Goal: Information Seeking & Learning: Find specific fact

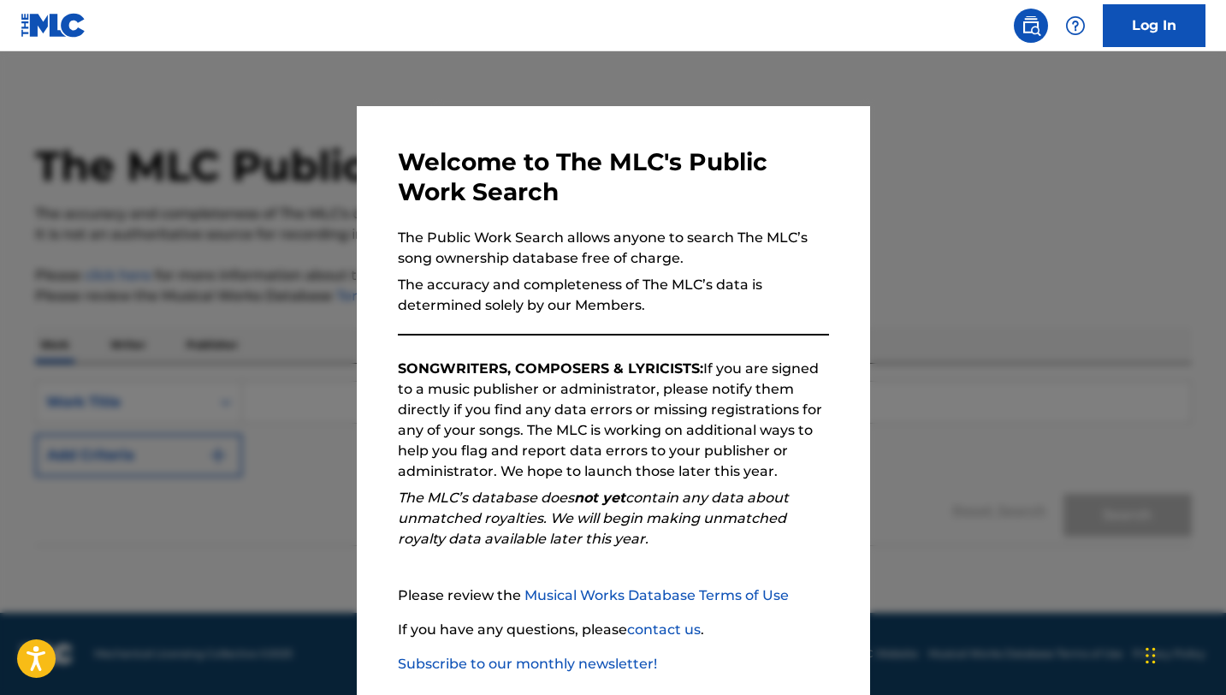
scroll to position [88, 0]
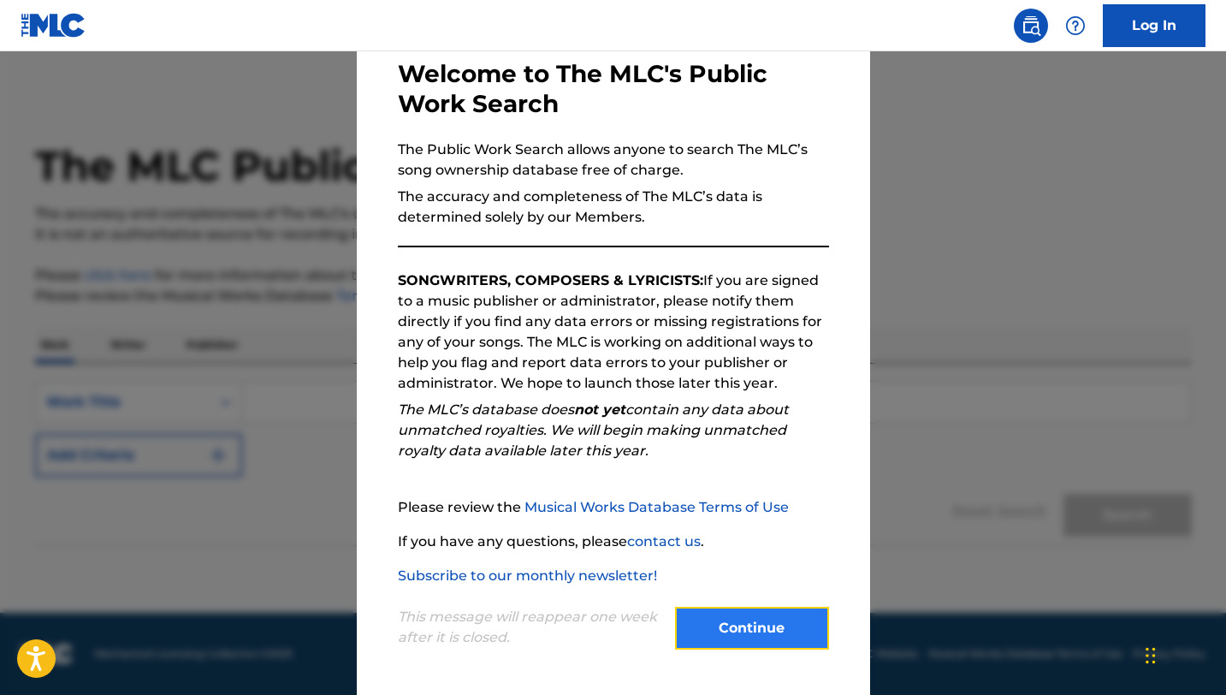
click at [721, 609] on button "Continue" at bounding box center [752, 628] width 154 height 43
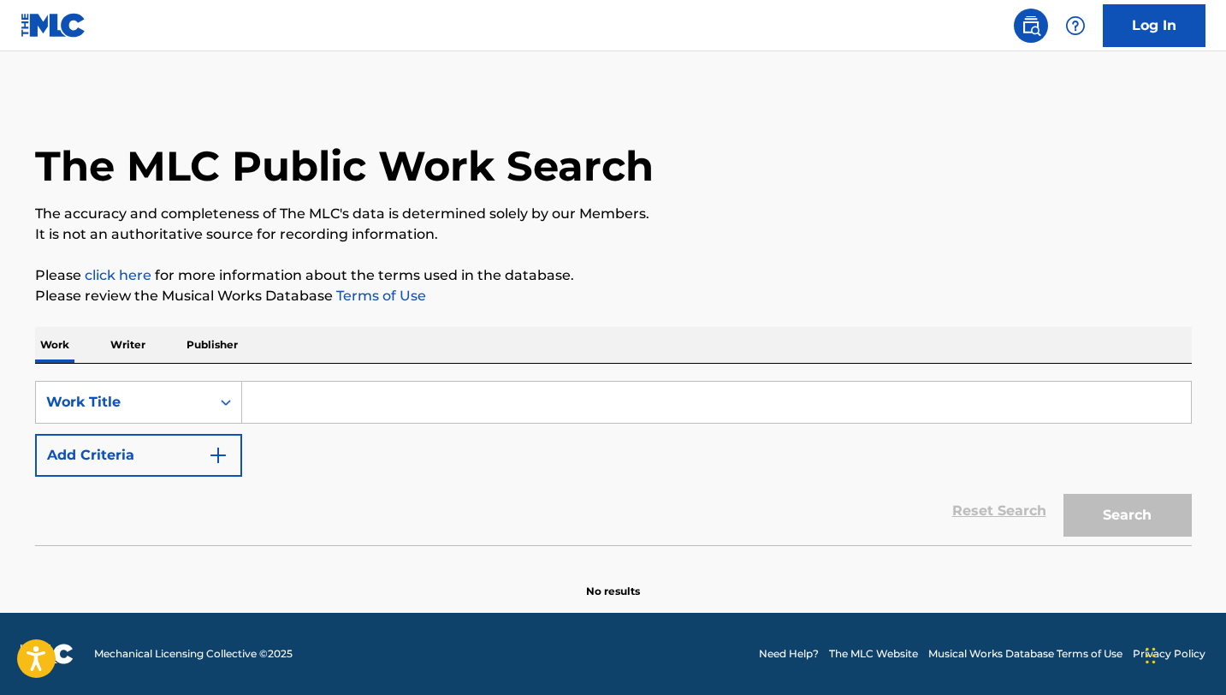
click at [383, 411] on input "Search Form" at bounding box center [716, 402] width 949 height 41
paste input "Haciendo Memoria"
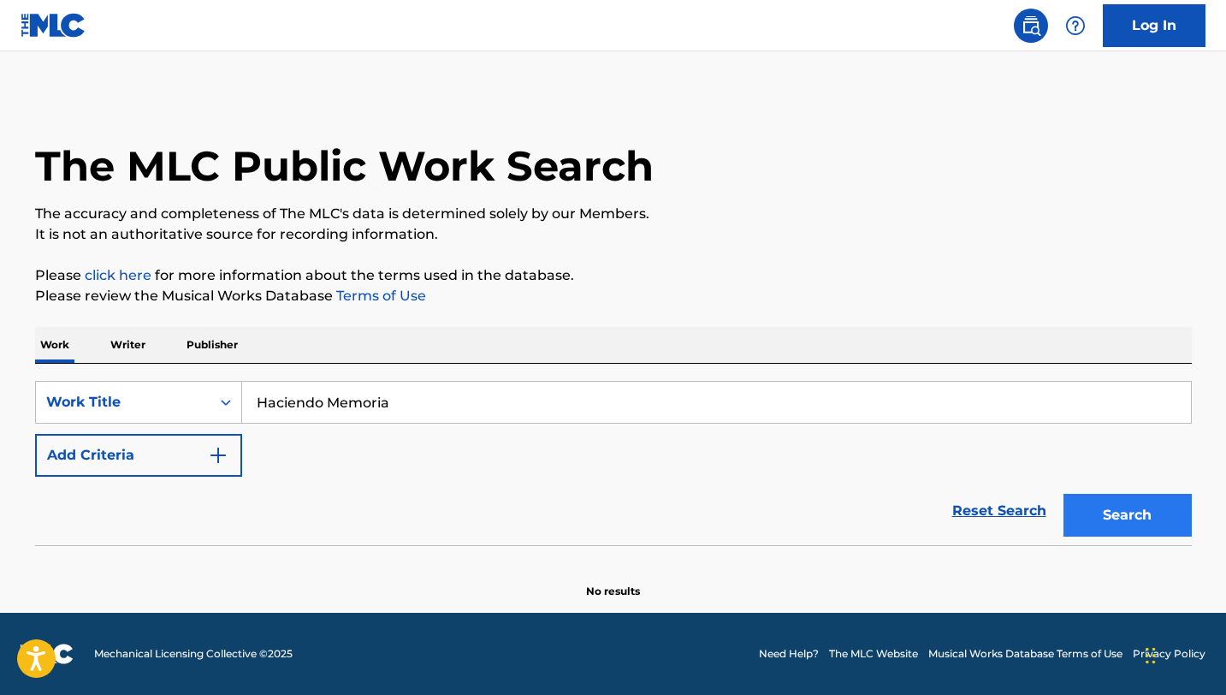
type input "Haciendo Memoria"
click at [1113, 502] on button "Search" at bounding box center [1127, 515] width 128 height 43
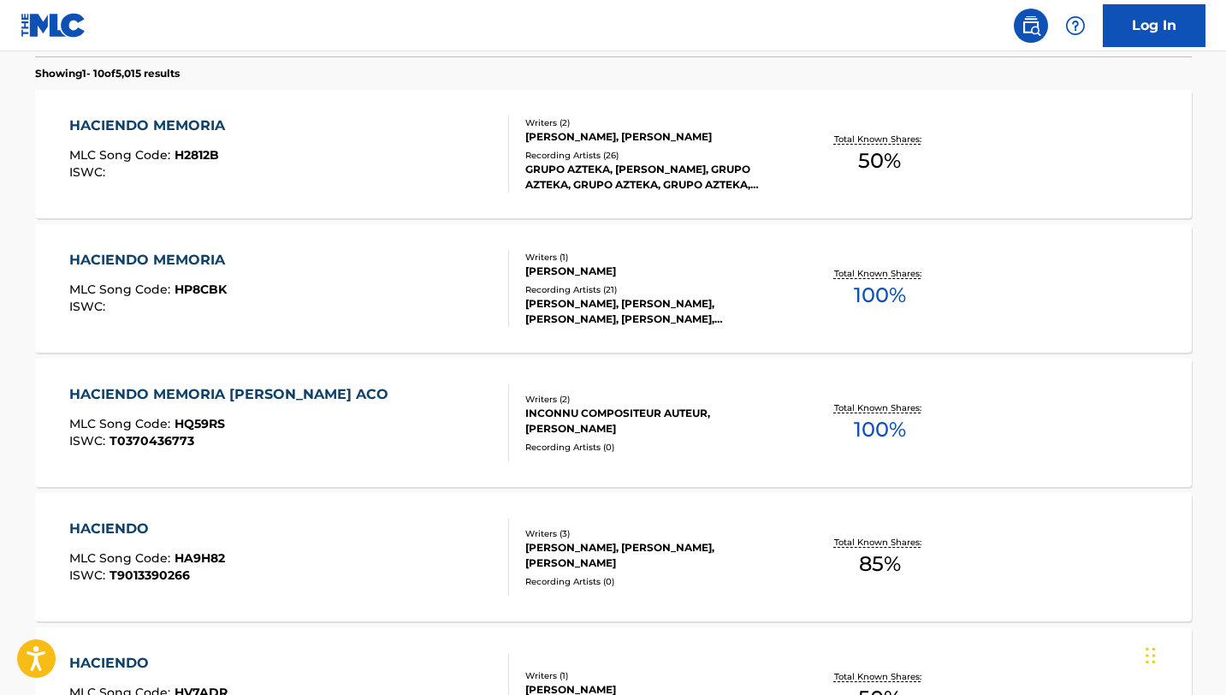
scroll to position [0, 0]
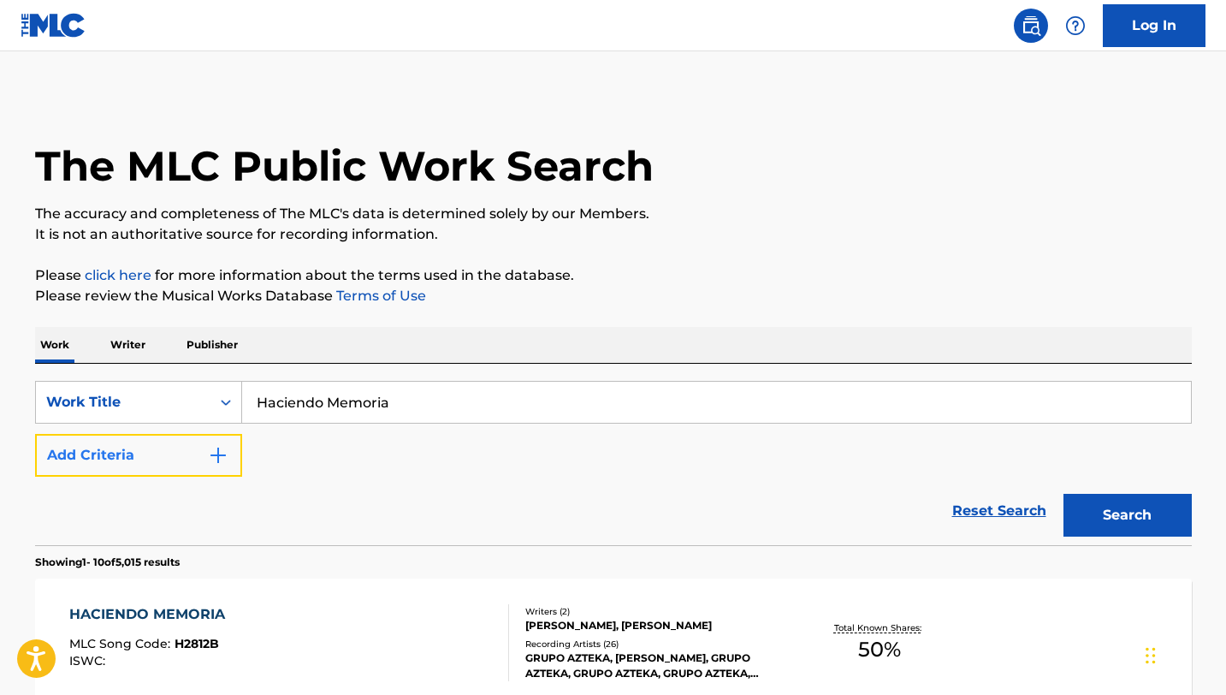
click at [228, 445] on button "Add Criteria" at bounding box center [138, 455] width 207 height 43
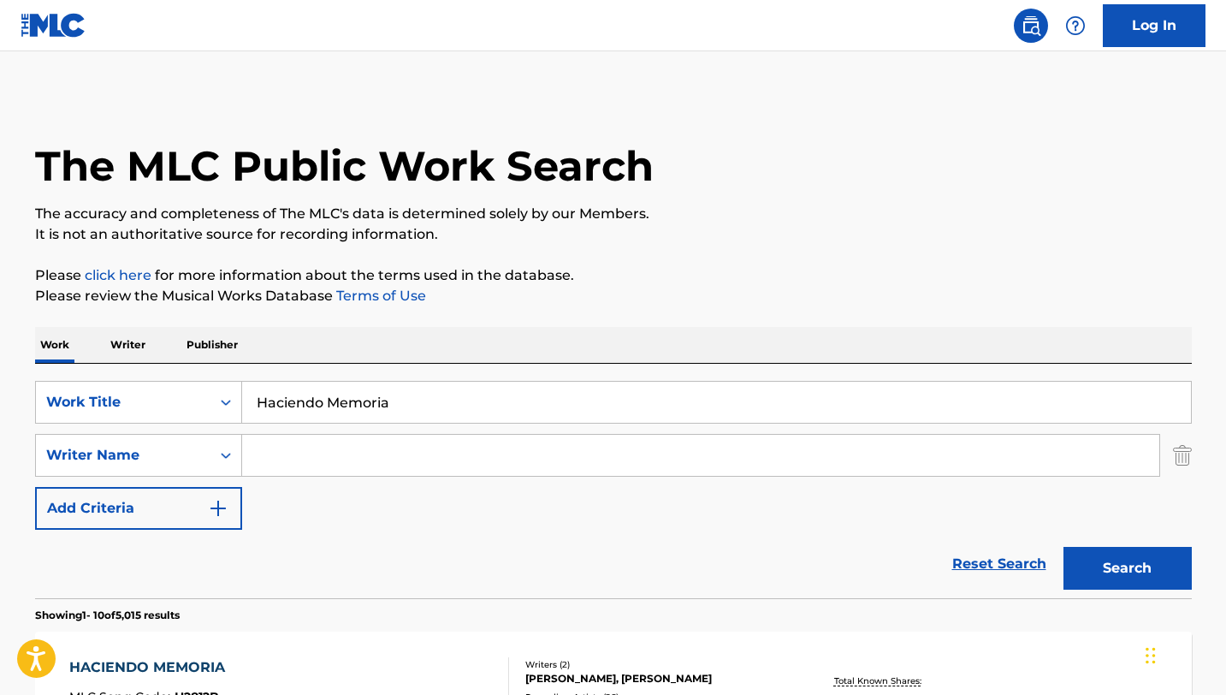
click at [325, 458] on input "Search Form" at bounding box center [700, 455] width 917 height 41
type input "[PERSON_NAME]"
click at [1063, 547] on button "Search" at bounding box center [1127, 568] width 128 height 43
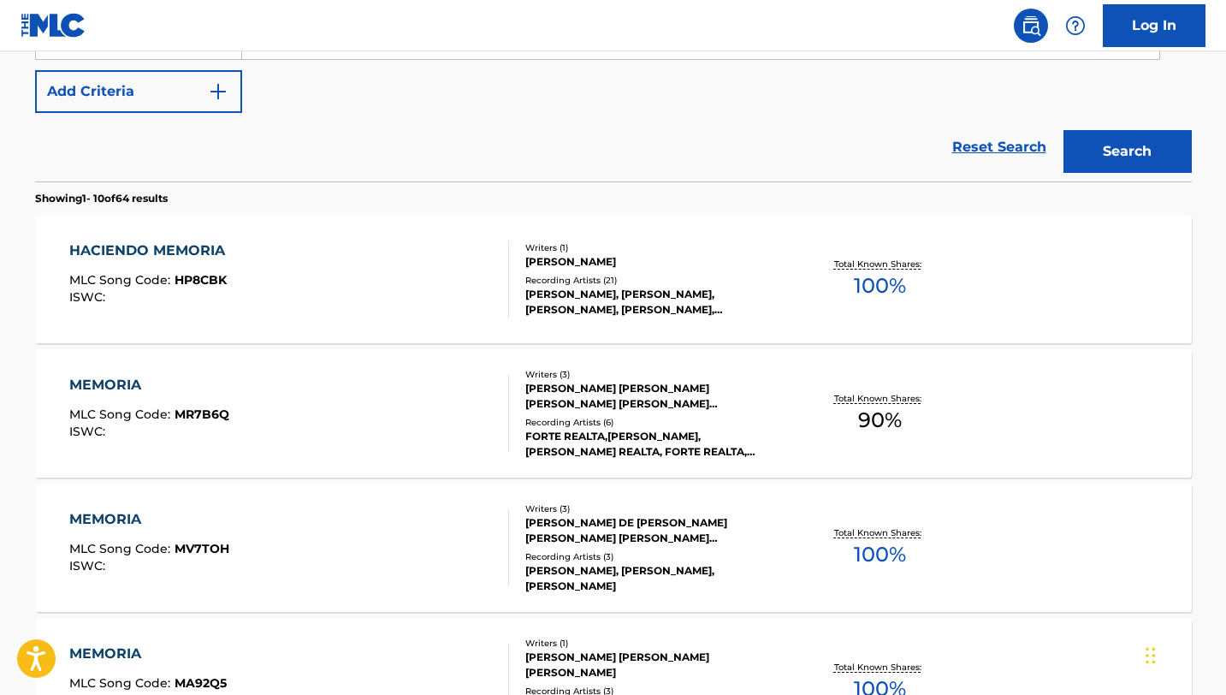
scroll to position [415, 0]
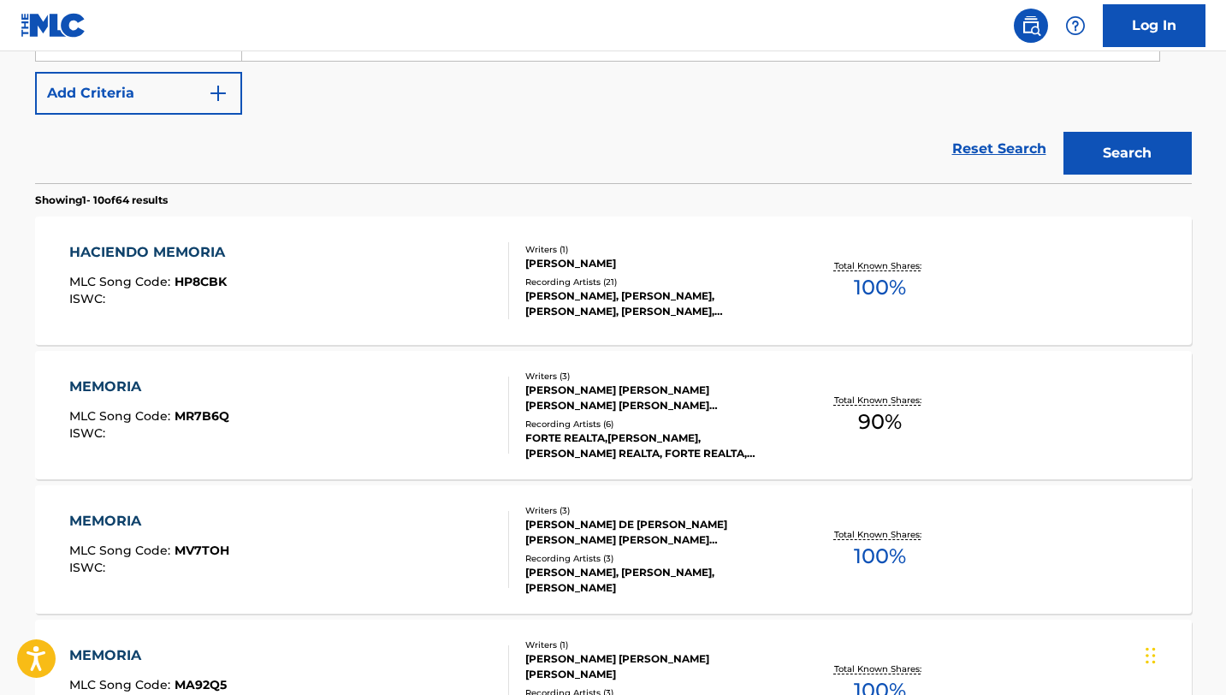
click at [490, 302] on div "HACIENDO MEMORIA MLC Song Code : HP8CBK ISWC :" at bounding box center [289, 280] width 440 height 77
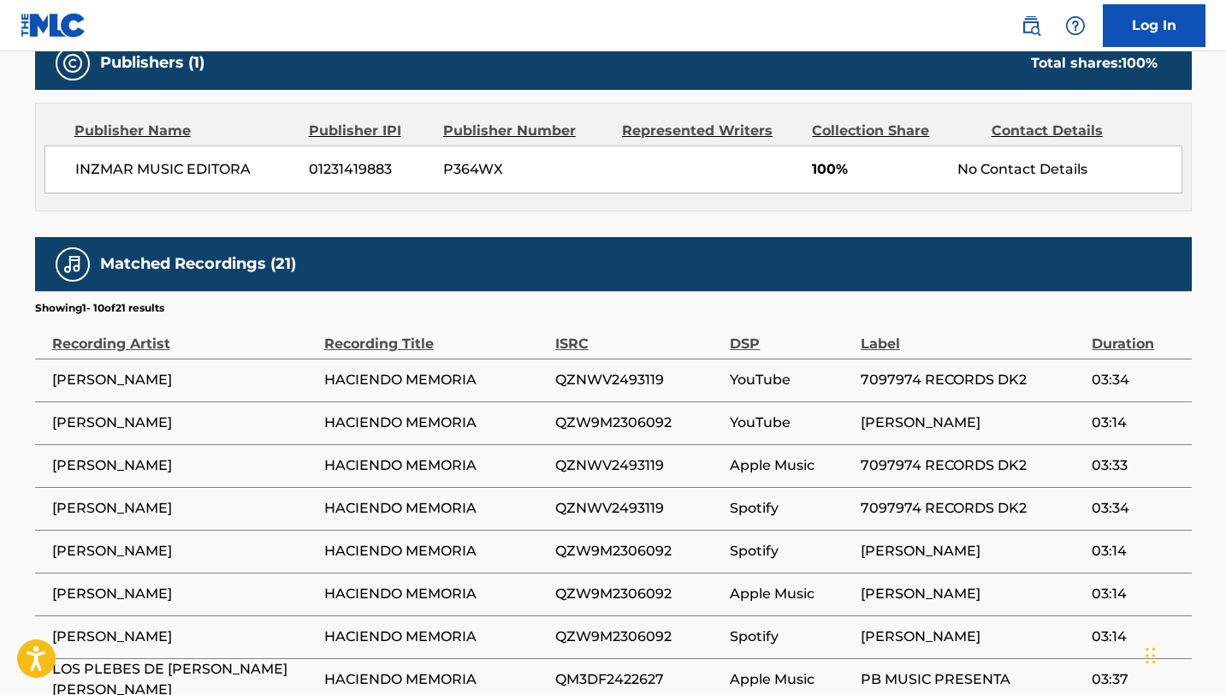
scroll to position [1023, 0]
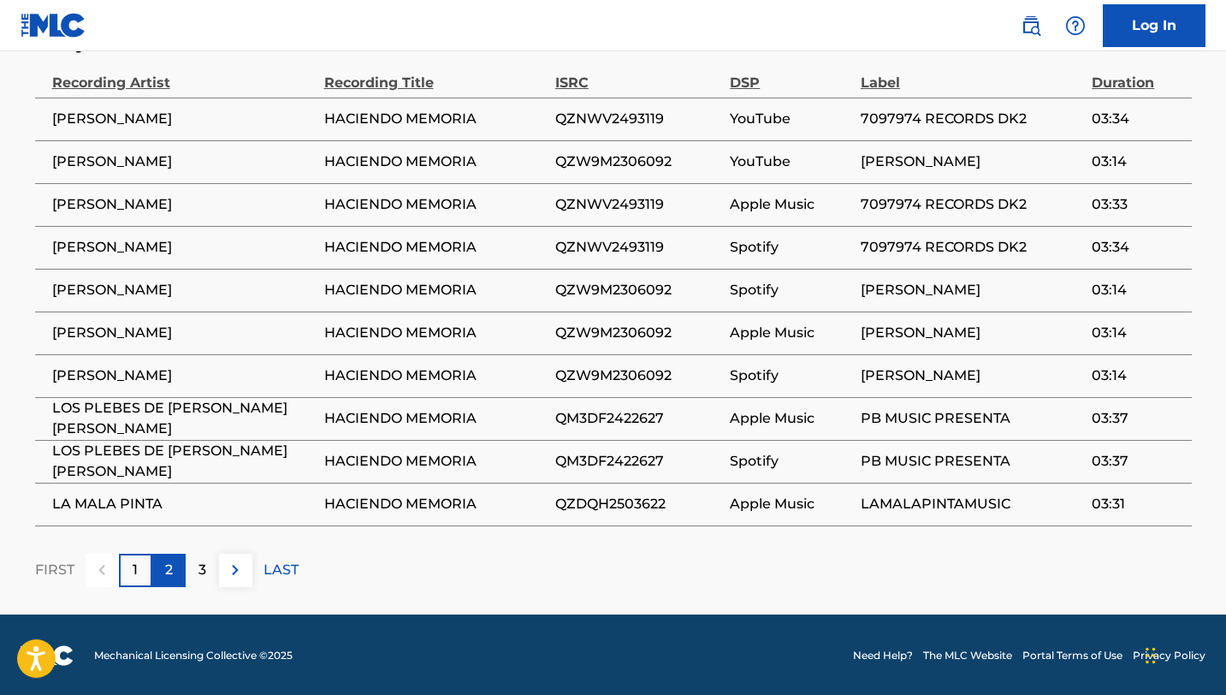
click at [158, 571] on div "2" at bounding box center [168, 570] width 33 height 33
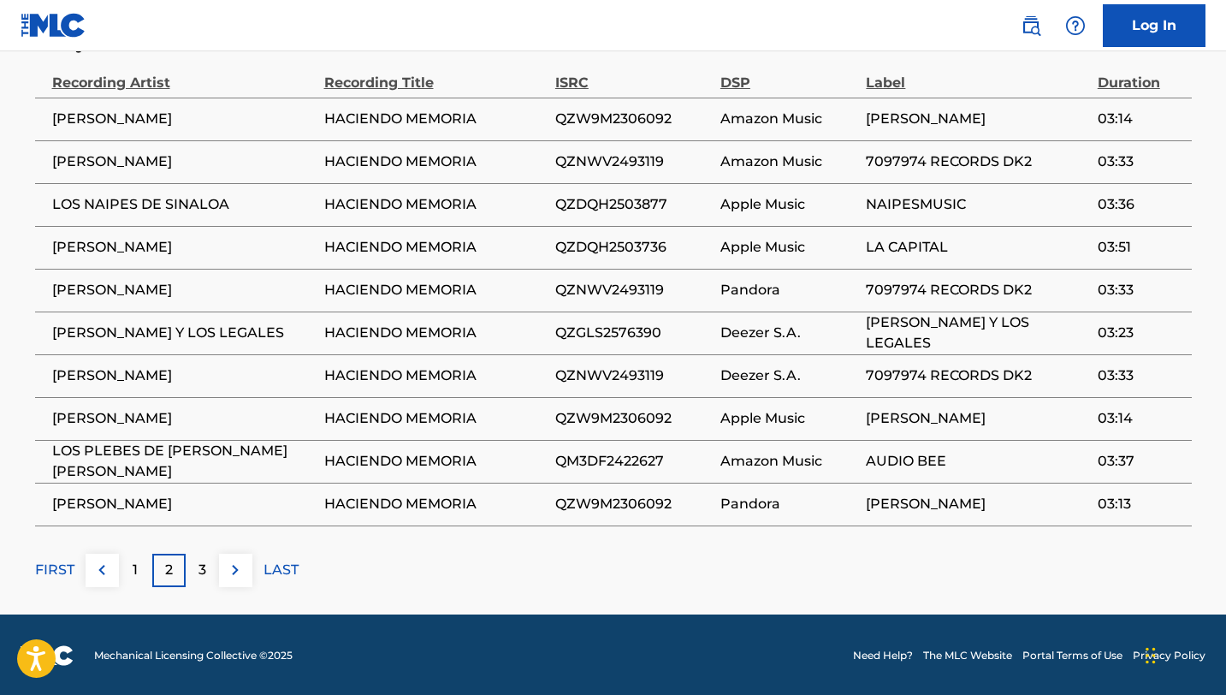
click at [169, 574] on p "2" at bounding box center [169, 569] width 8 height 21
click at [172, 573] on div "2" at bounding box center [168, 570] width 33 height 33
click at [194, 578] on div "3" at bounding box center [202, 570] width 33 height 33
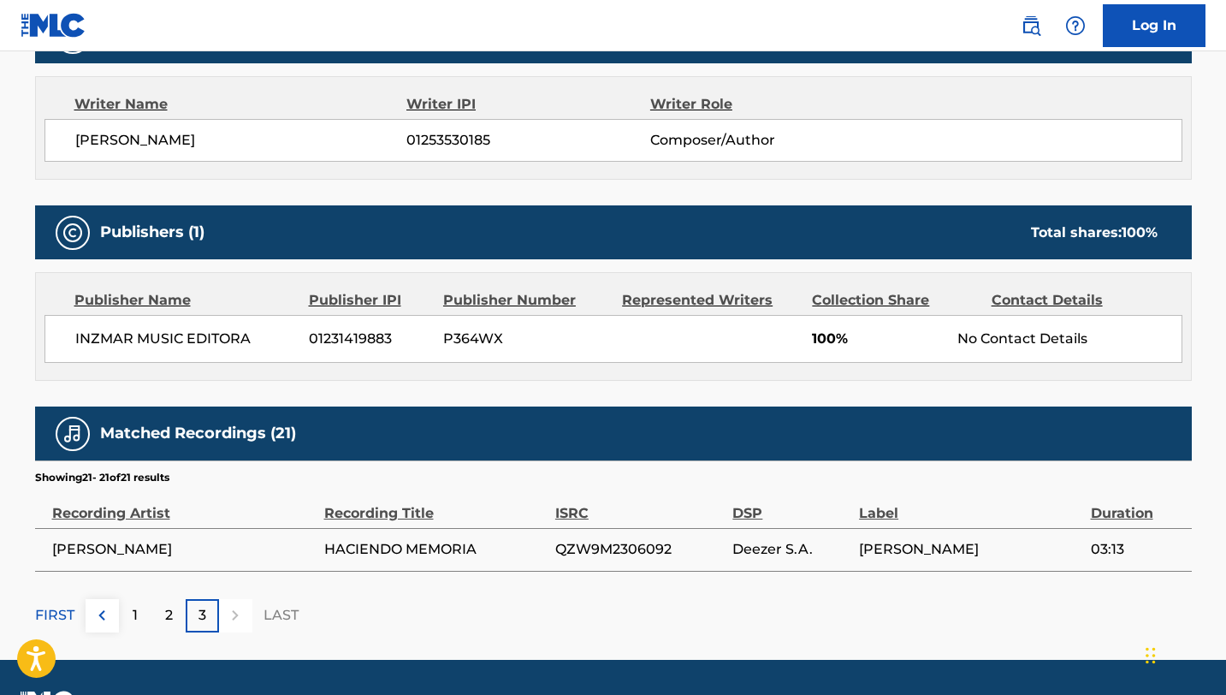
scroll to position [580, 0]
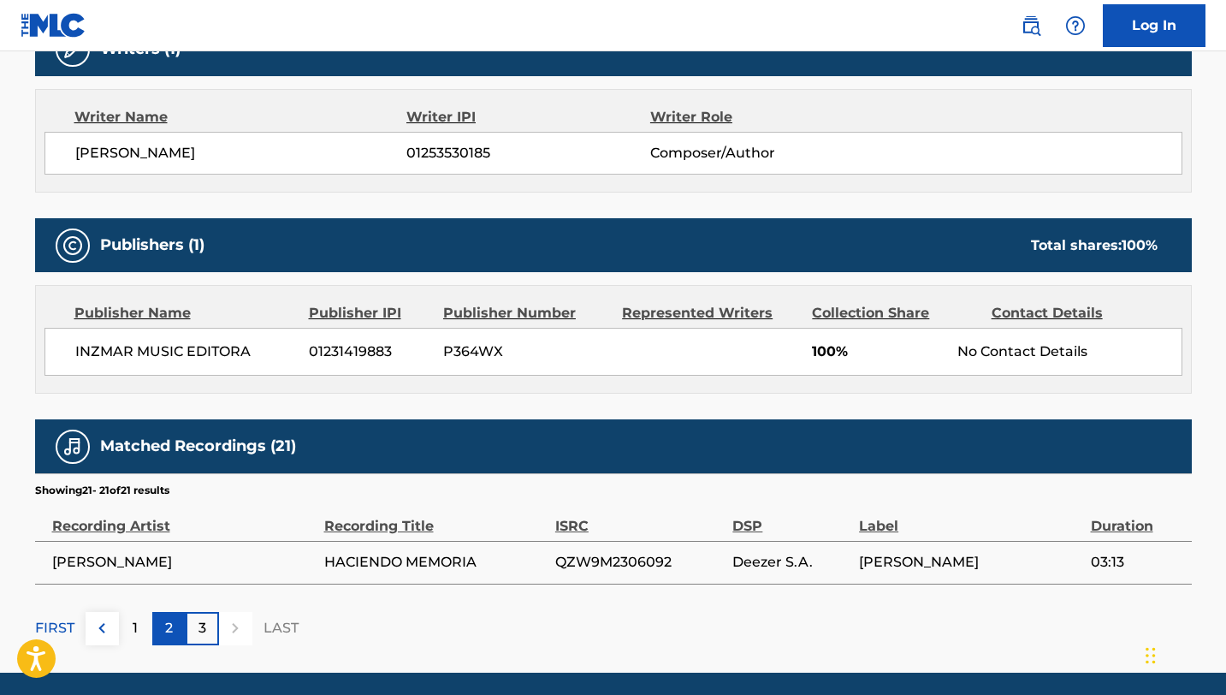
click at [165, 628] on p "2" at bounding box center [169, 628] width 8 height 21
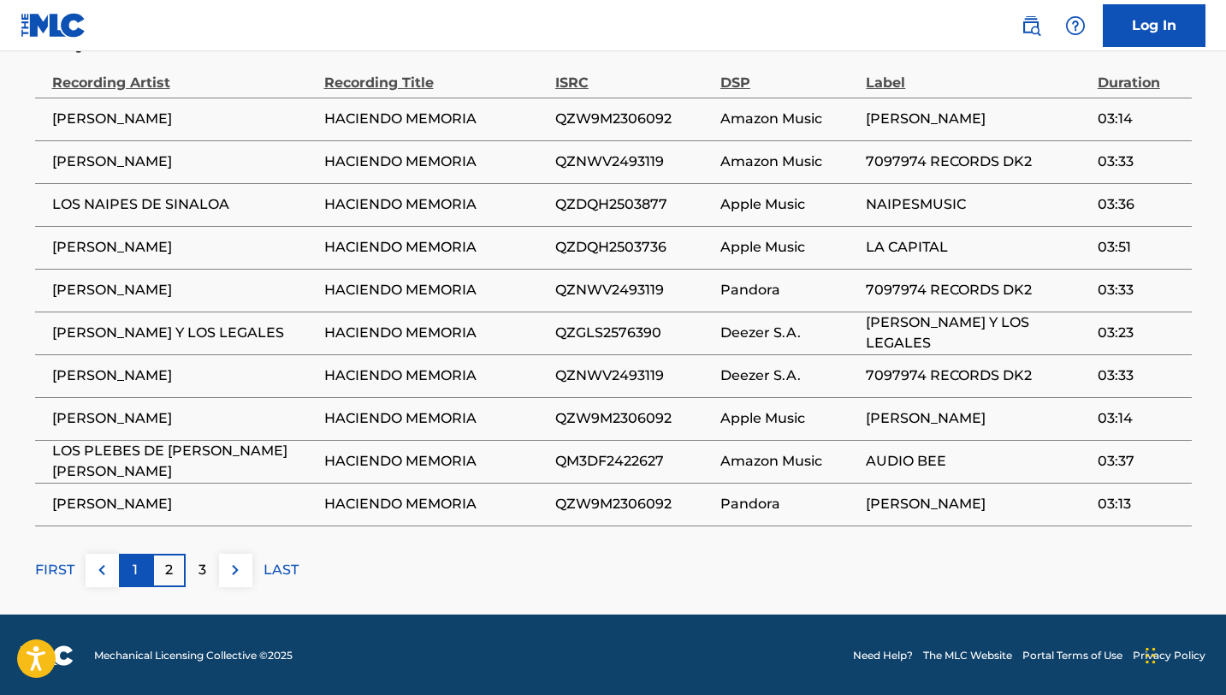
click at [133, 562] on p "1" at bounding box center [135, 569] width 5 height 21
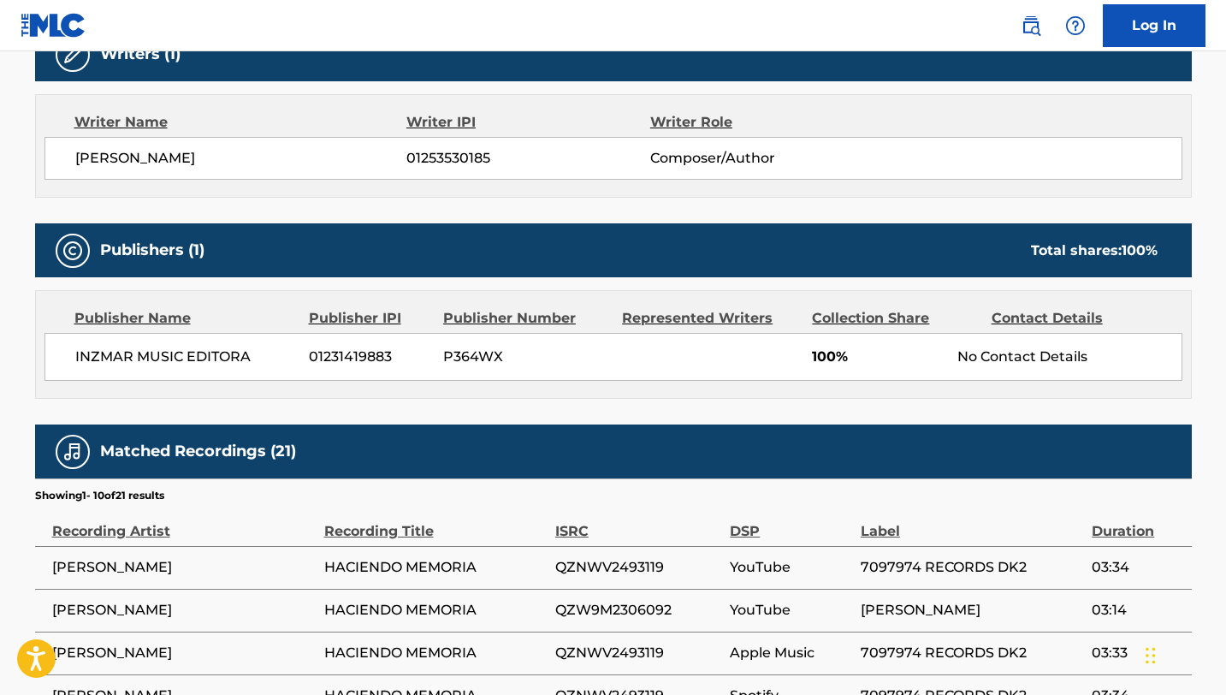
scroll to position [1023, 0]
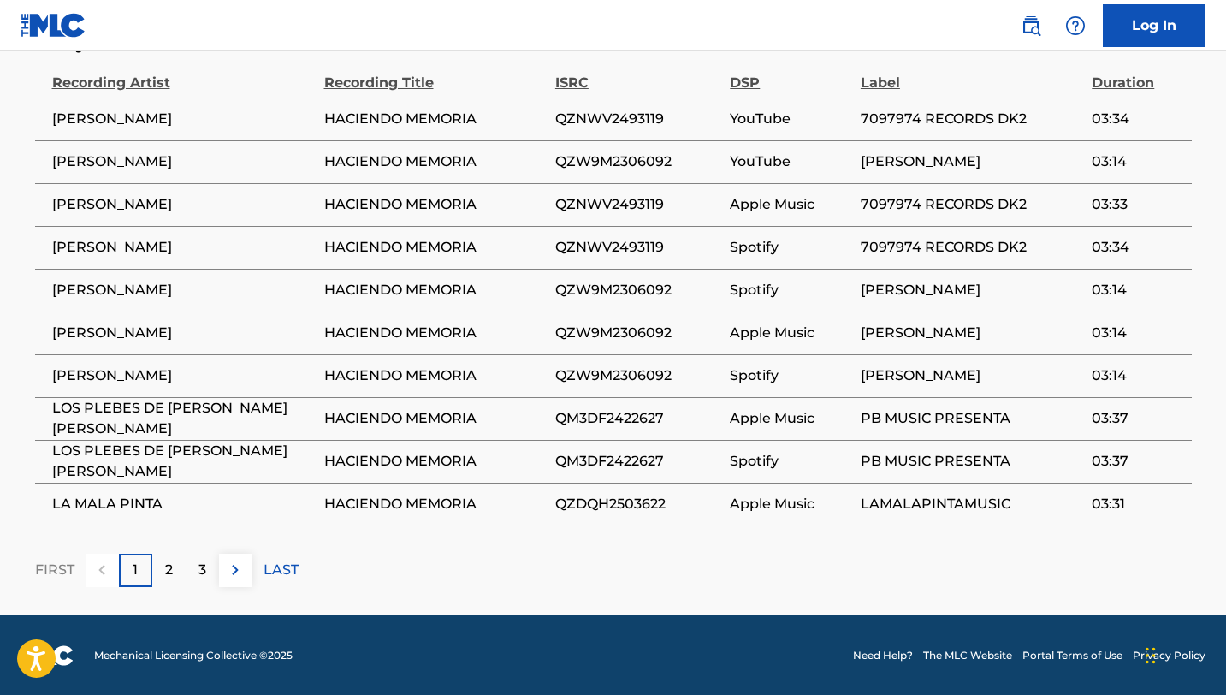
click at [133, 562] on p "1" at bounding box center [135, 569] width 5 height 21
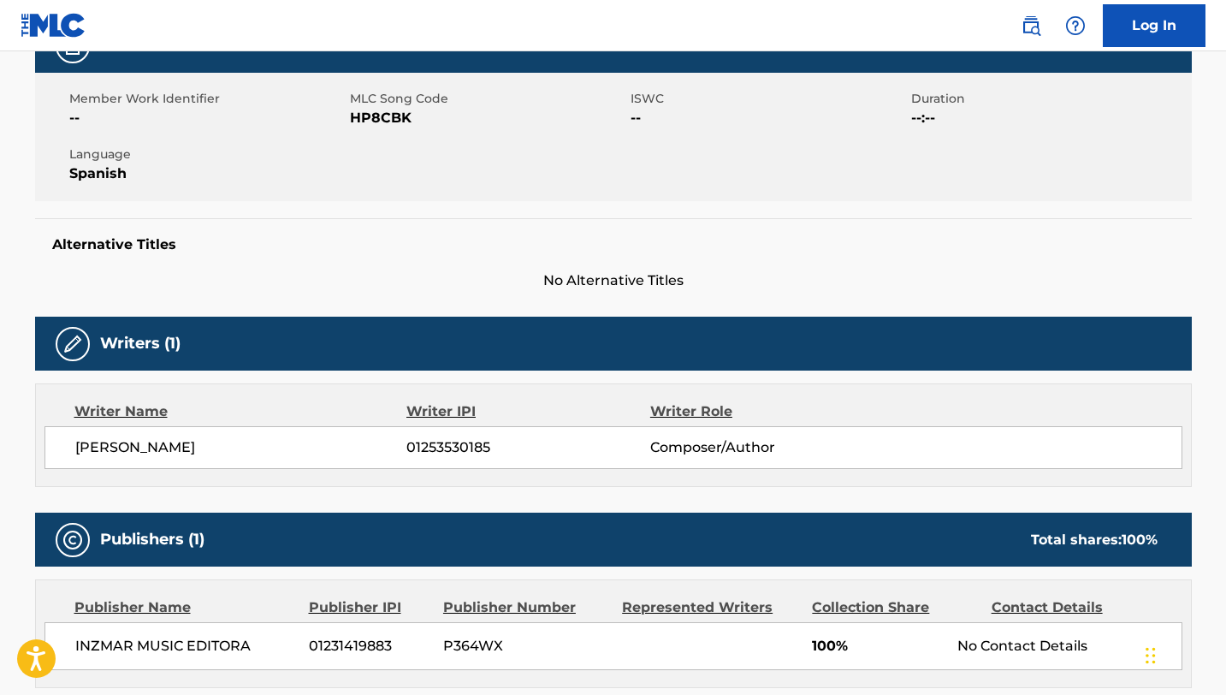
scroll to position [178, 0]
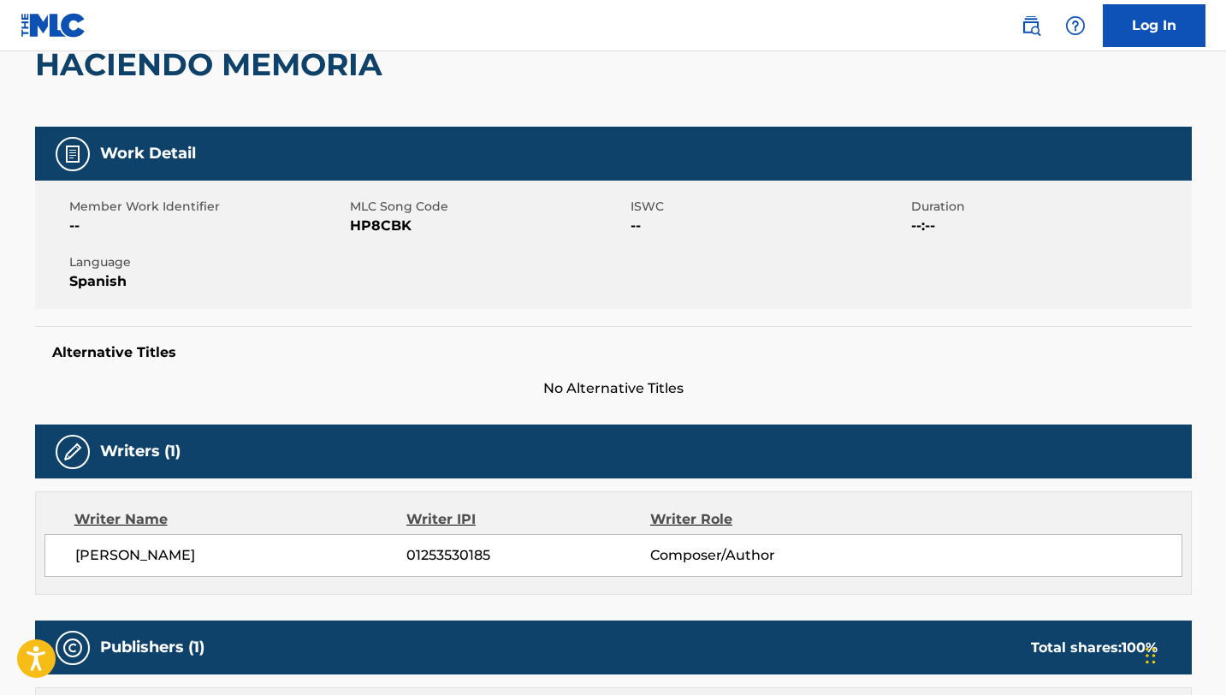
click at [362, 221] on span "HP8CBK" at bounding box center [488, 226] width 276 height 21
copy span "HP8CBK"
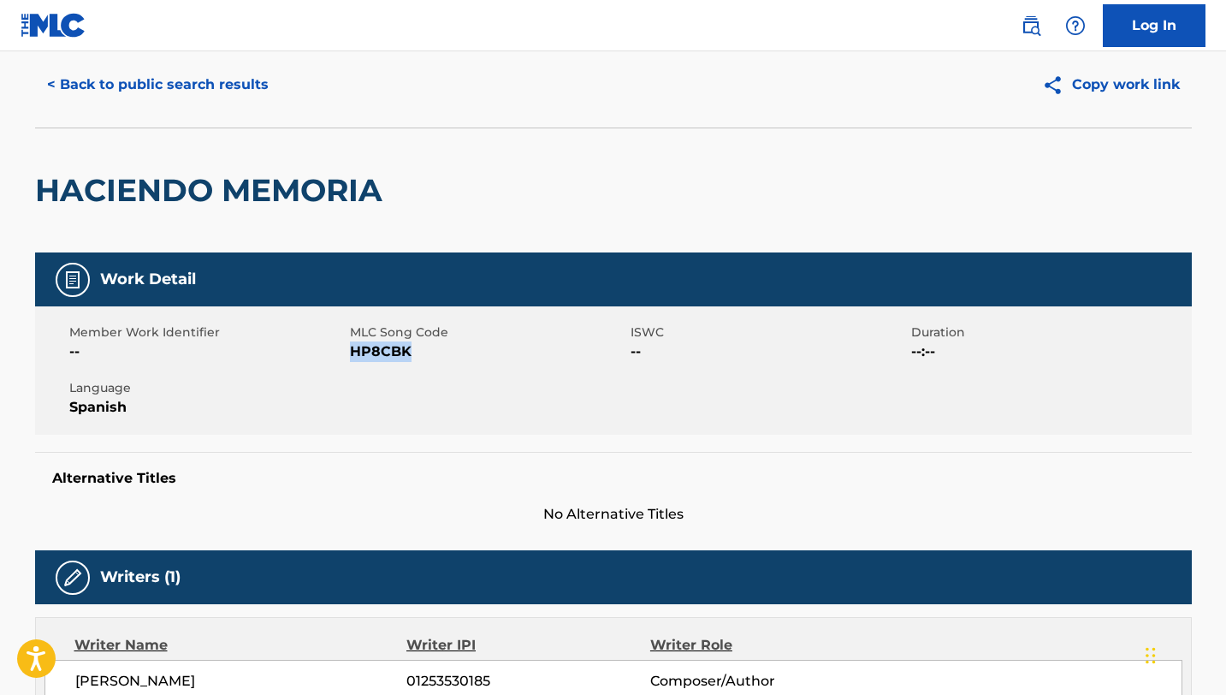
scroll to position [0, 0]
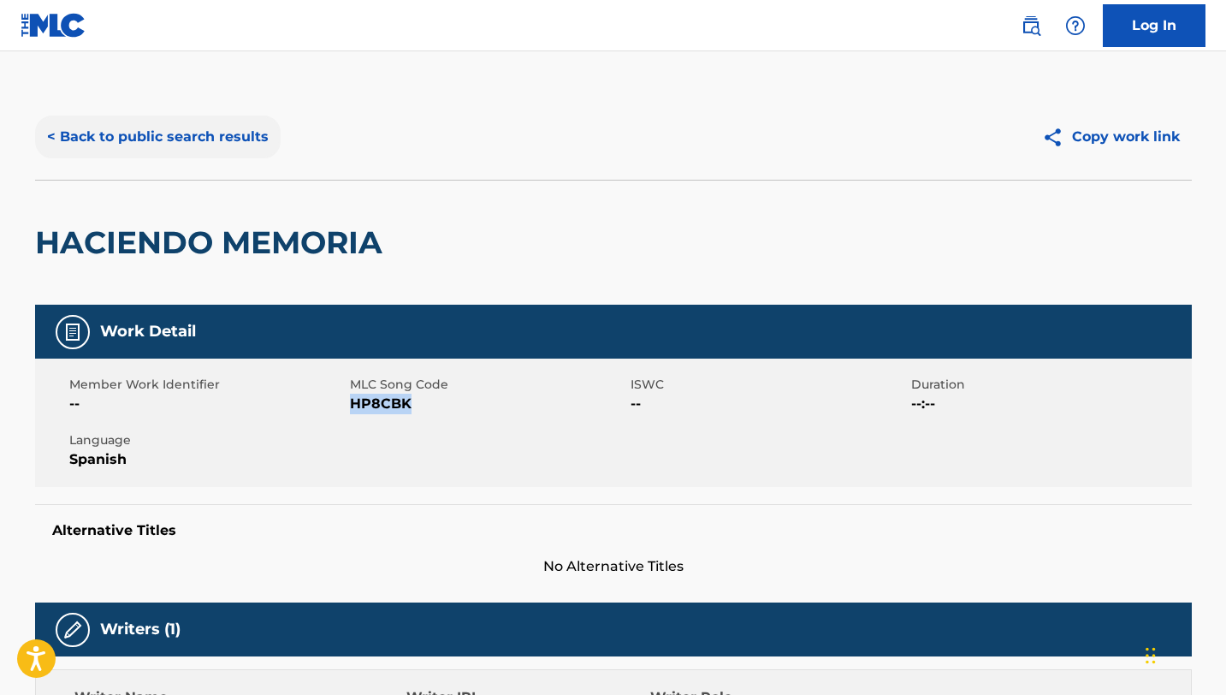
click at [110, 150] on button "< Back to public search results" at bounding box center [158, 136] width 246 height 43
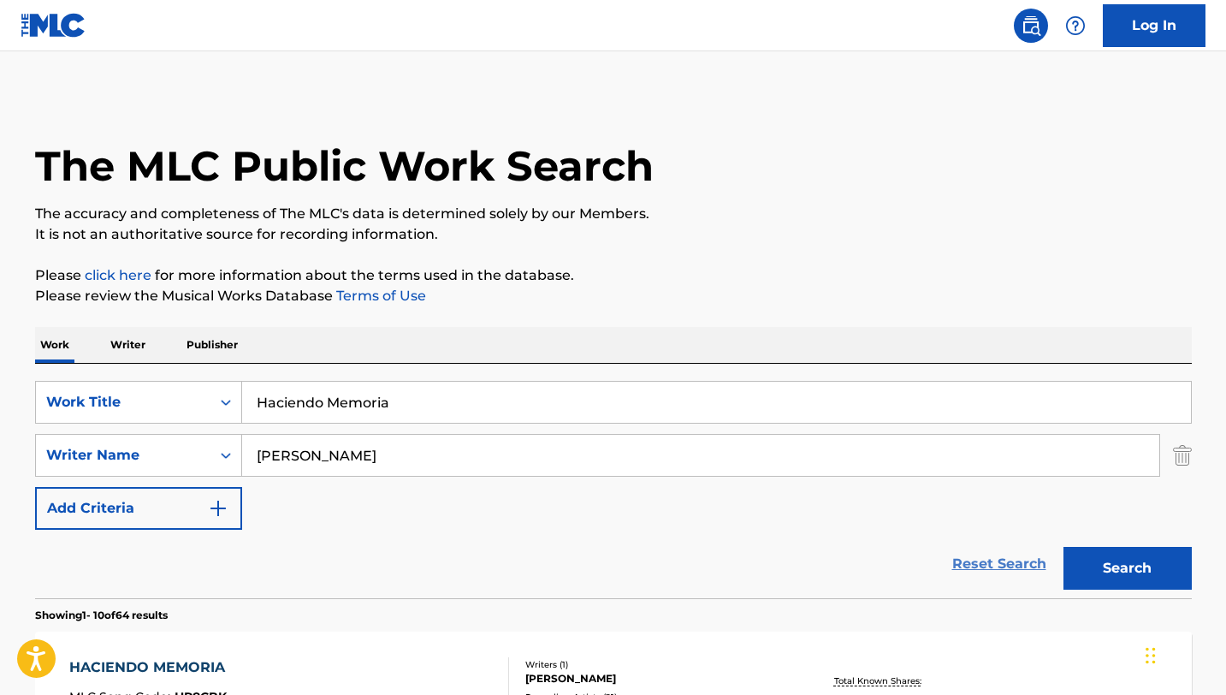
click at [998, 564] on link "Reset Search" at bounding box center [999, 564] width 111 height 38
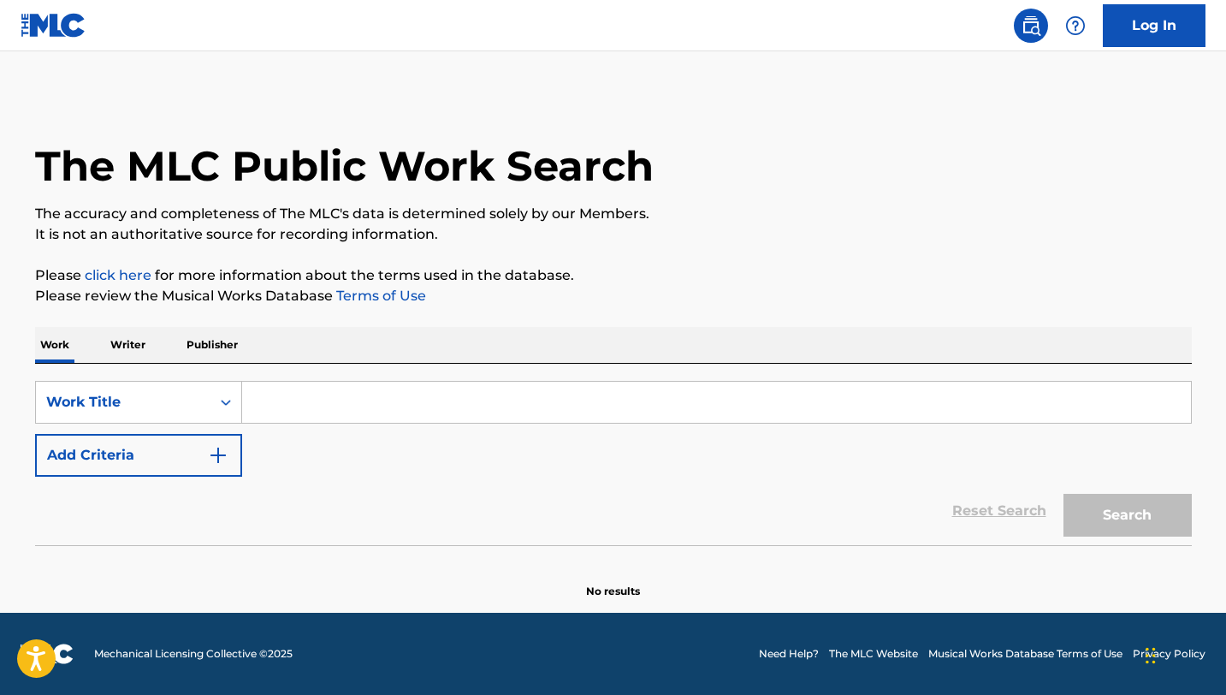
click at [567, 413] on input "Search Form" at bounding box center [716, 402] width 949 height 41
paste input "Volverte A Ver"
type input "Volverte A Ver"
click at [1063, 494] on button "Search" at bounding box center [1127, 515] width 128 height 43
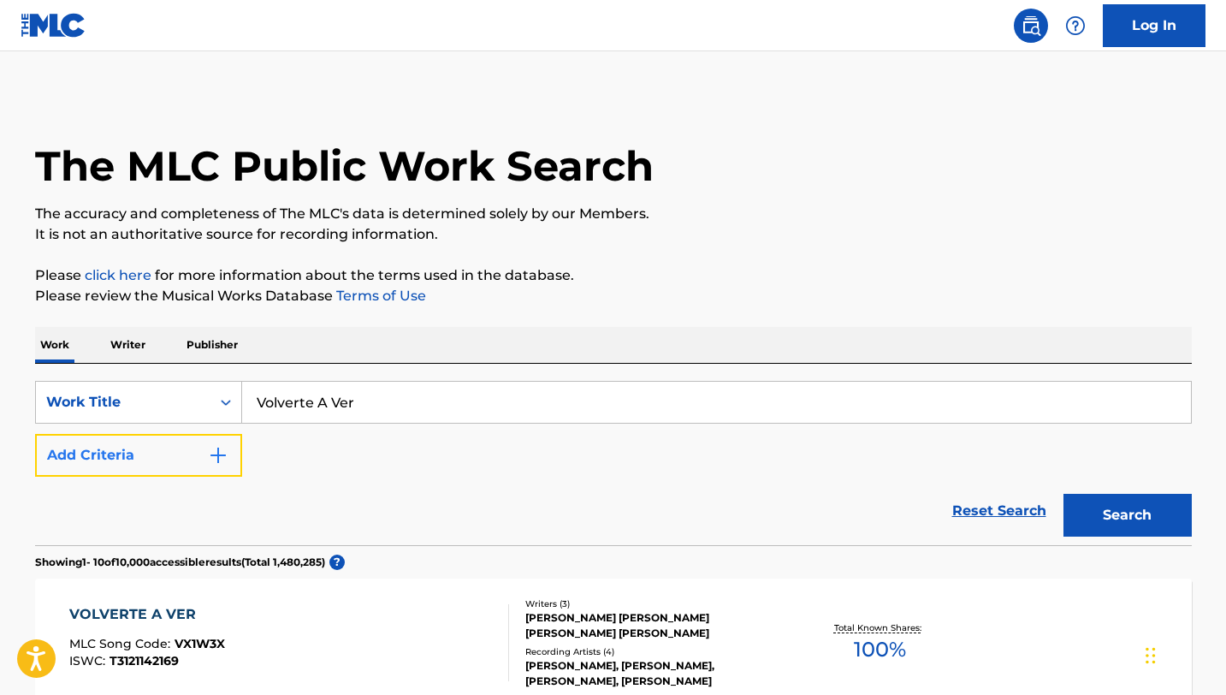
click at [217, 458] on img "Search Form" at bounding box center [218, 455] width 21 height 21
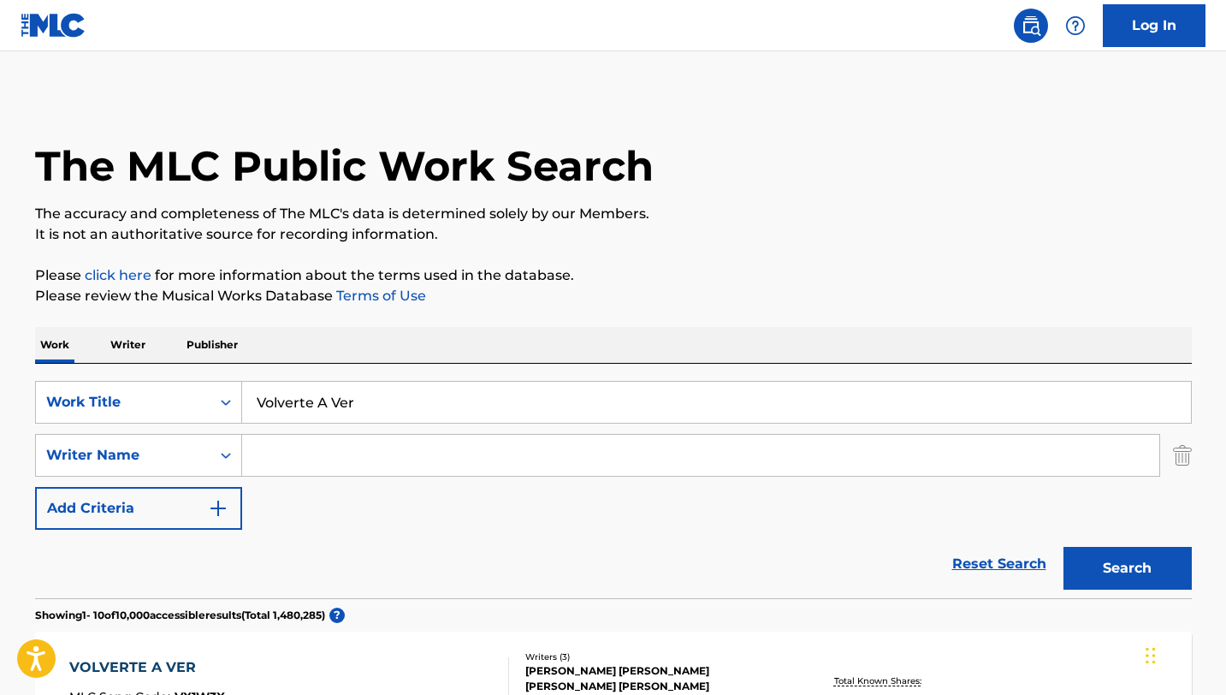
click at [355, 465] on input "Search Form" at bounding box center [700, 455] width 917 height 41
click at [1063, 547] on button "Search" at bounding box center [1127, 568] width 128 height 43
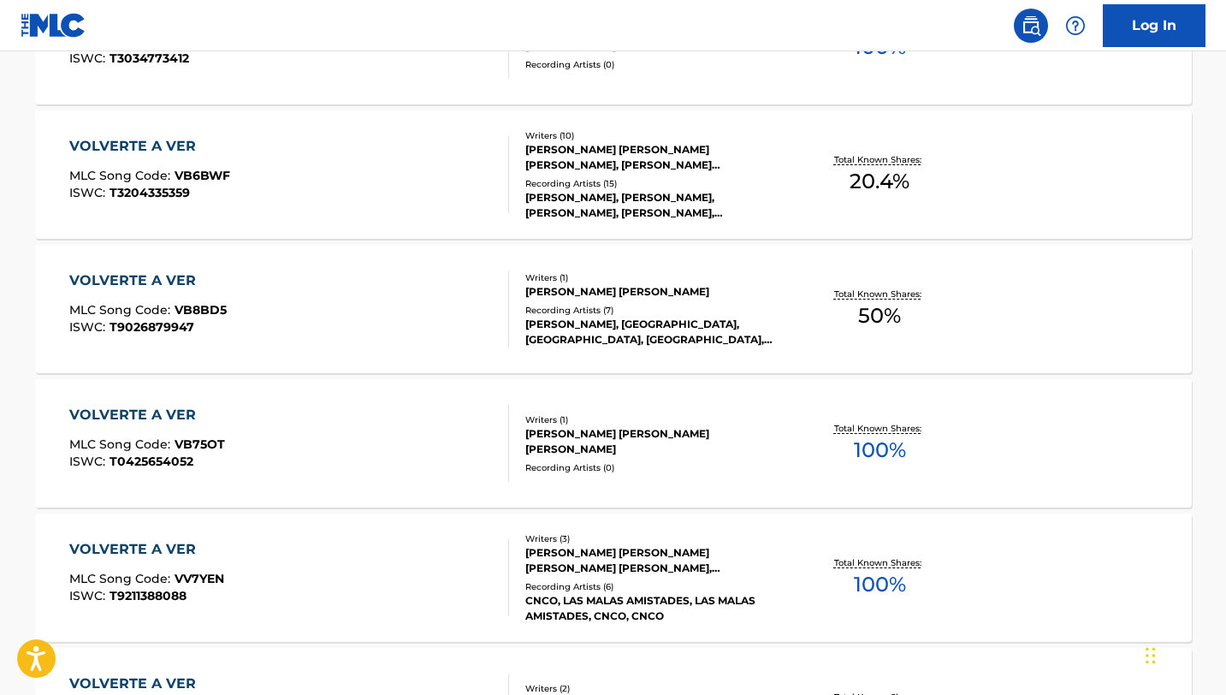
scroll to position [366, 0]
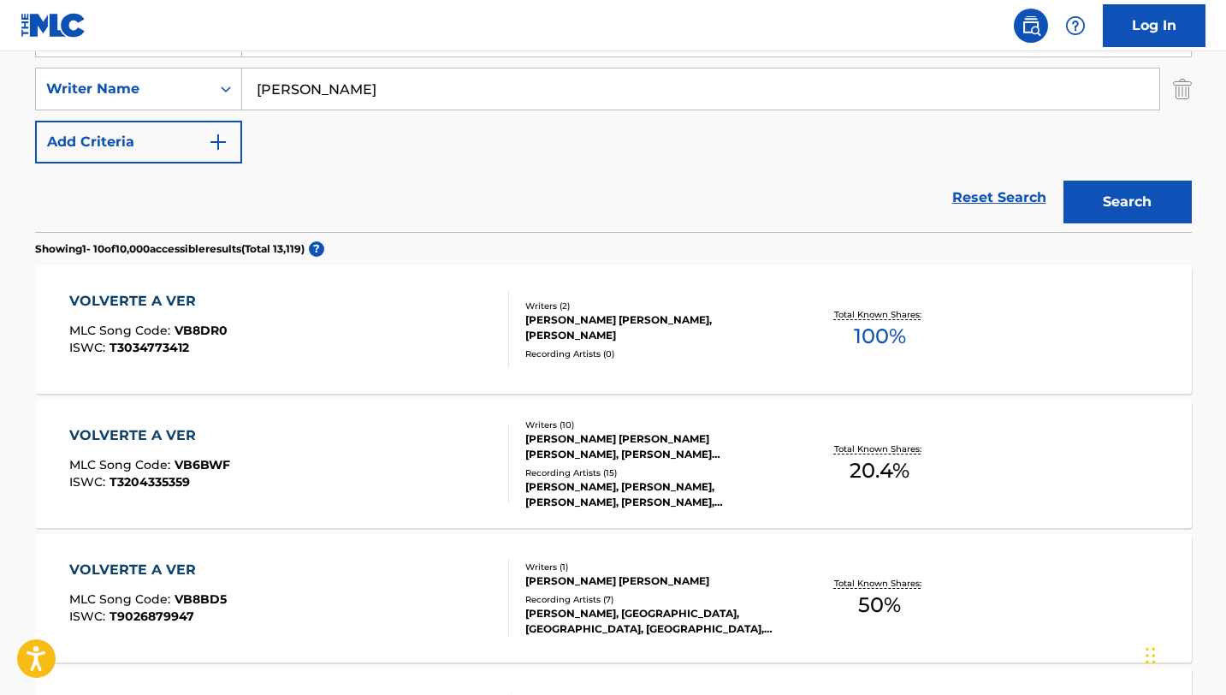
type input "[PERSON_NAME]"
click at [1063, 181] on button "Search" at bounding box center [1127, 202] width 128 height 43
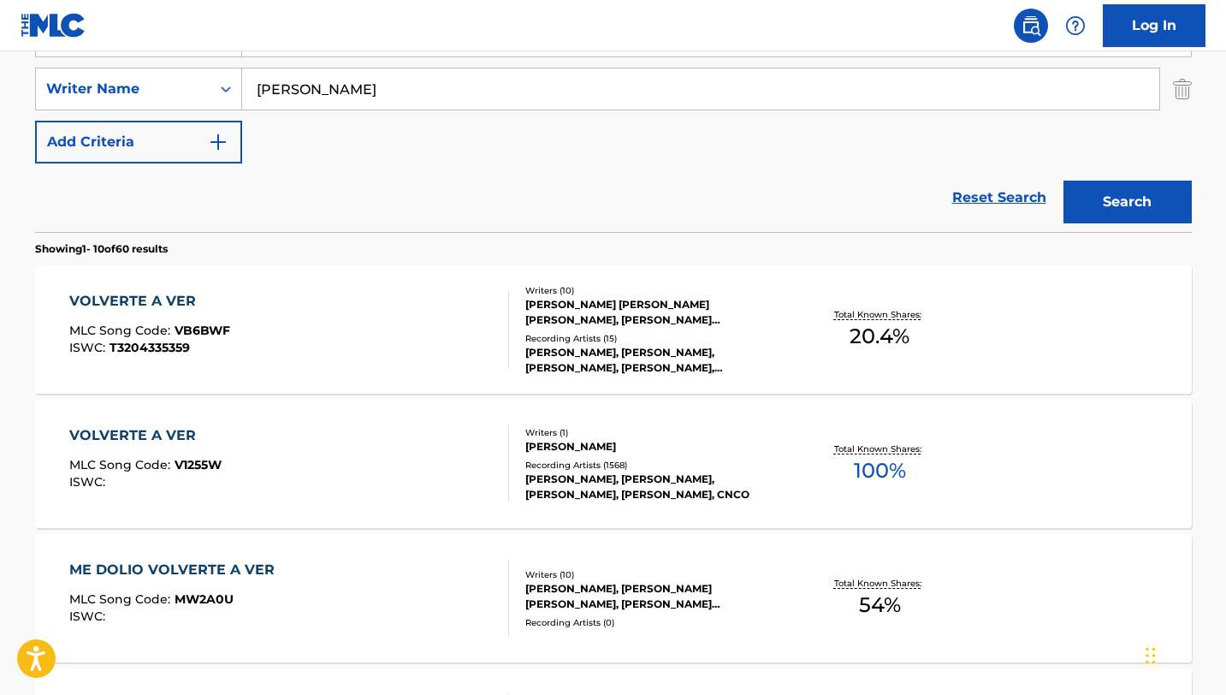
click at [238, 453] on div "VOLVERTE A VER MLC Song Code : V1255W ISWC :" at bounding box center [289, 463] width 440 height 77
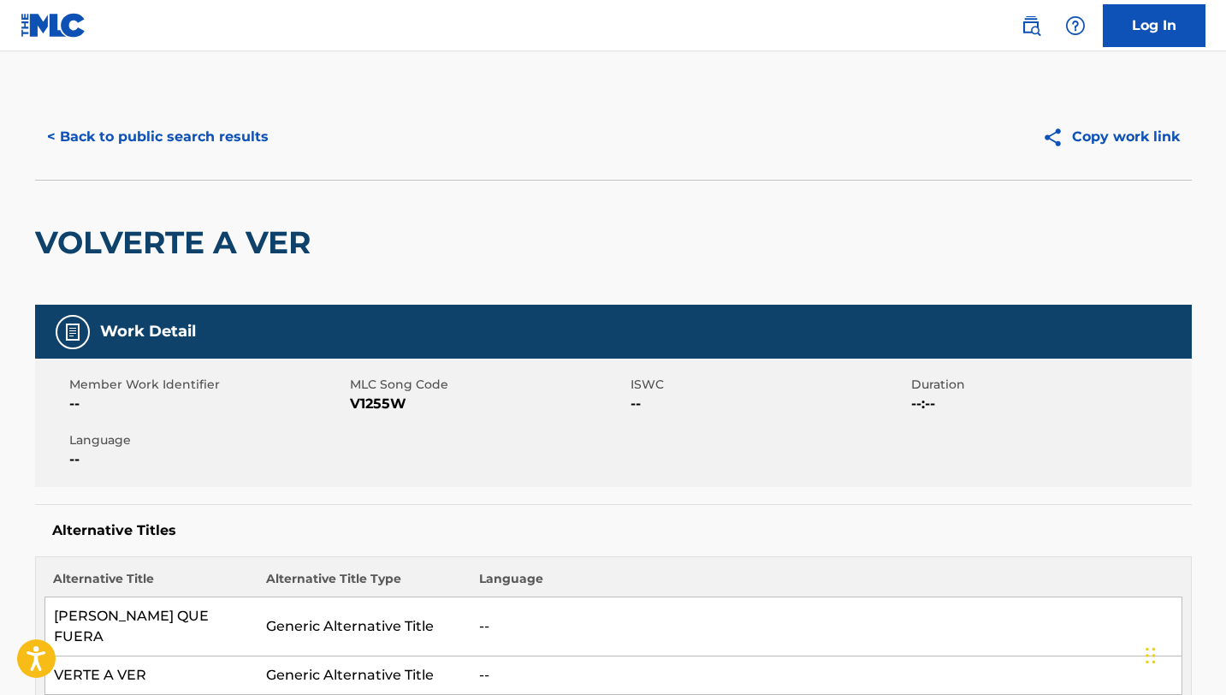
click at [393, 406] on span "V1255W" at bounding box center [488, 404] width 276 height 21
copy span "V1255W"
click at [157, 136] on button "< Back to public search results" at bounding box center [158, 136] width 246 height 43
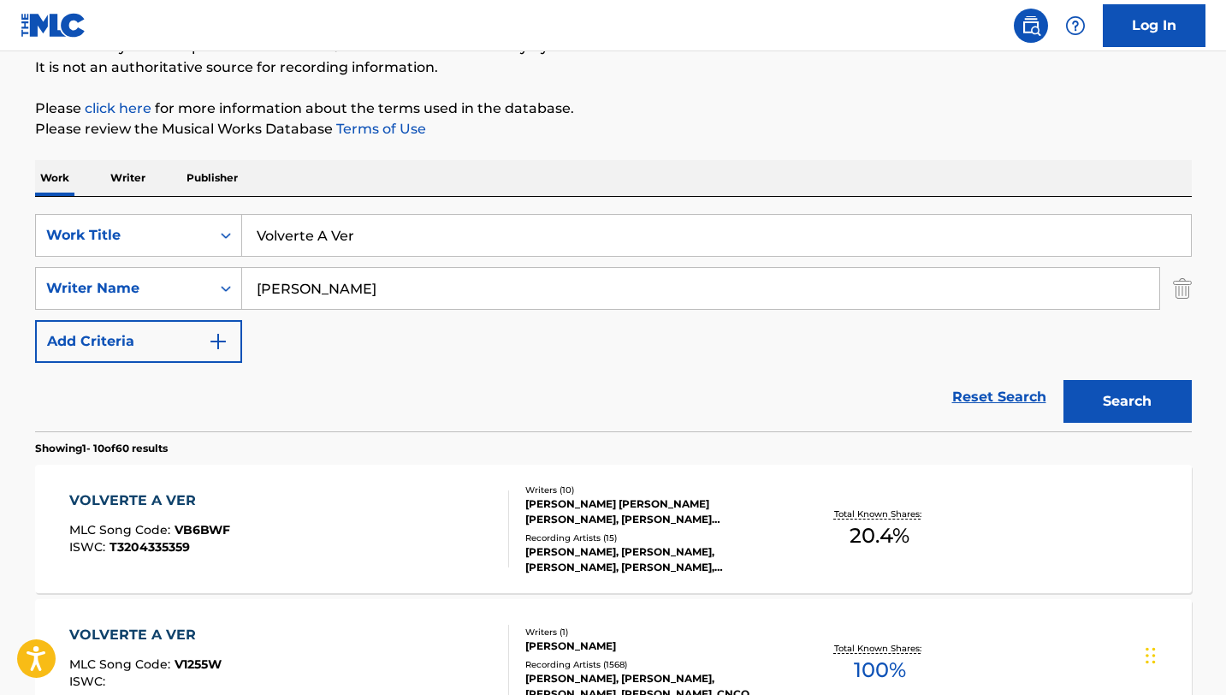
scroll to position [122, 0]
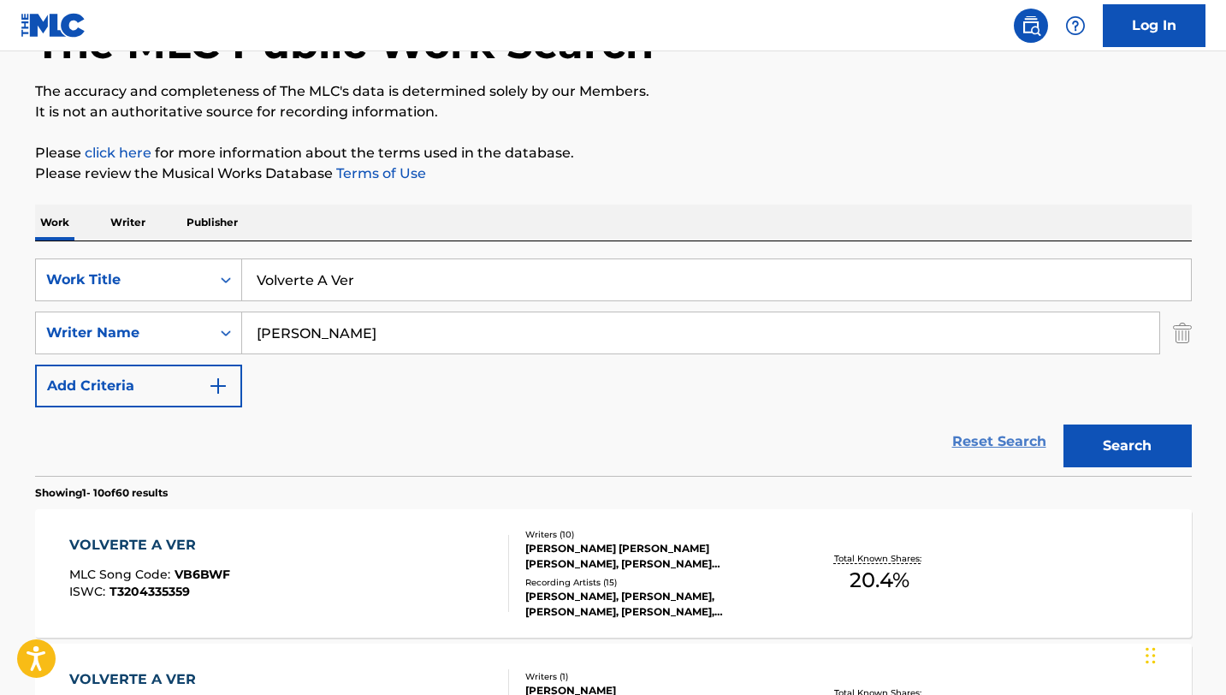
click at [1008, 444] on link "Reset Search" at bounding box center [999, 442] width 111 height 38
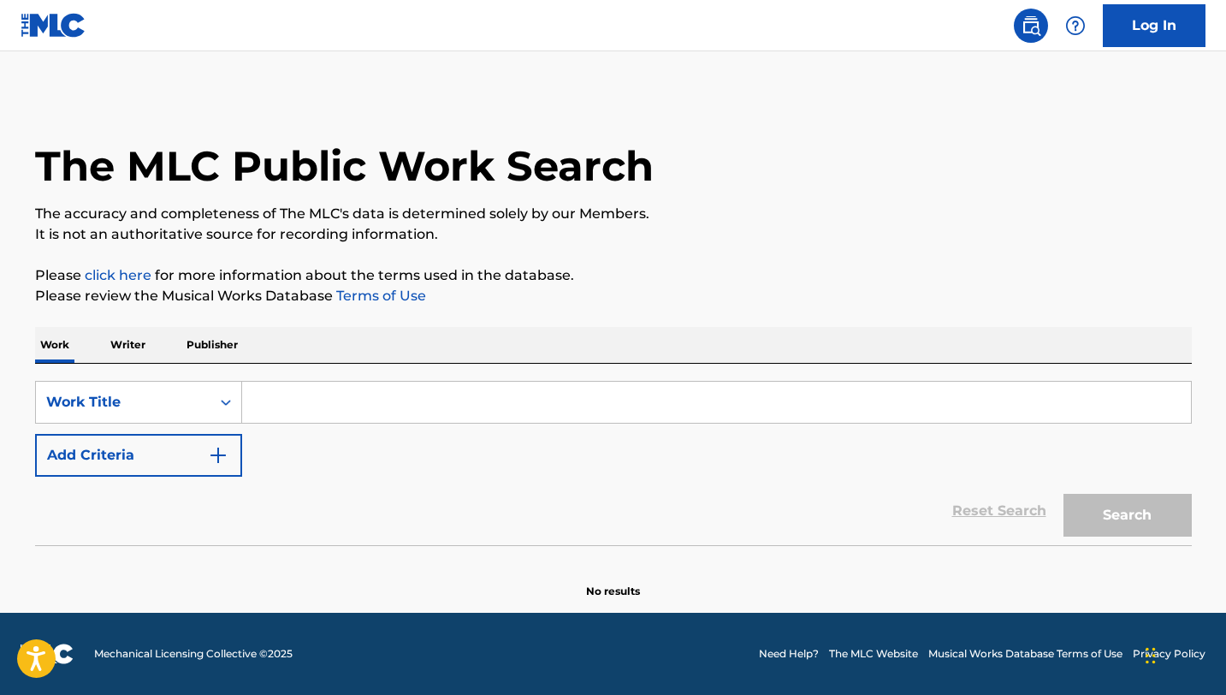
click at [272, 416] on input "Search Form" at bounding box center [716, 402] width 949 height 41
paste input "Mi Credo"
type input "Mi Credo"
click at [1063, 494] on button "Search" at bounding box center [1127, 515] width 128 height 43
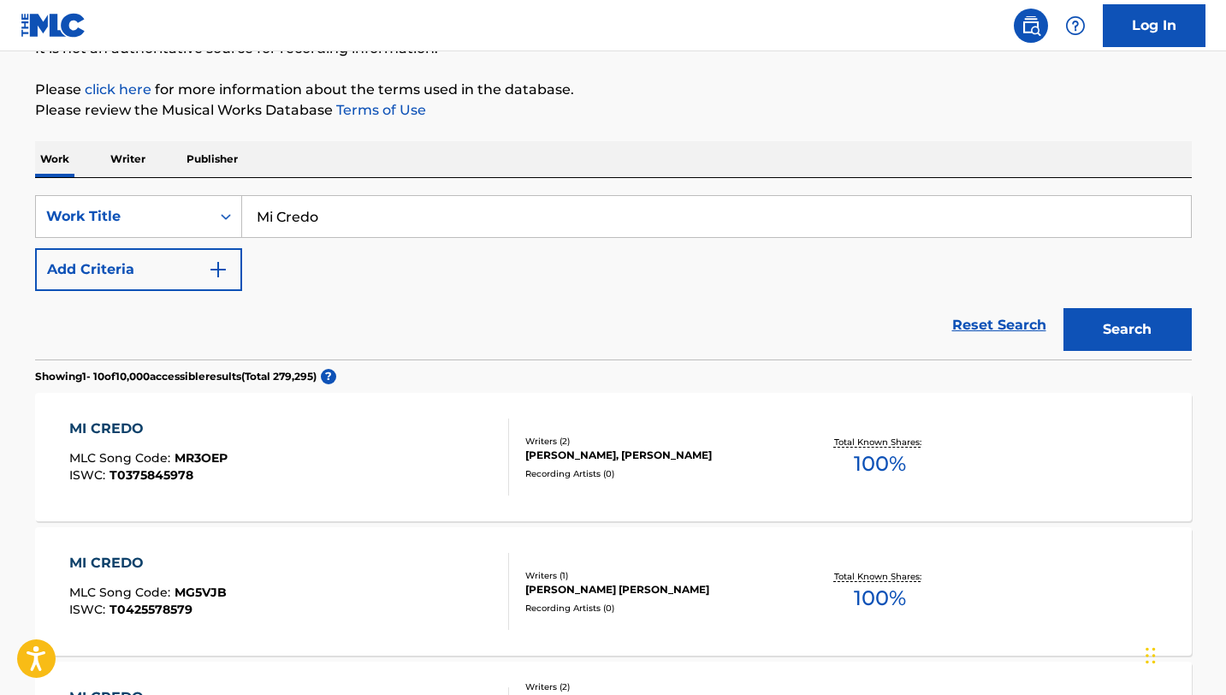
scroll to position [182, 0]
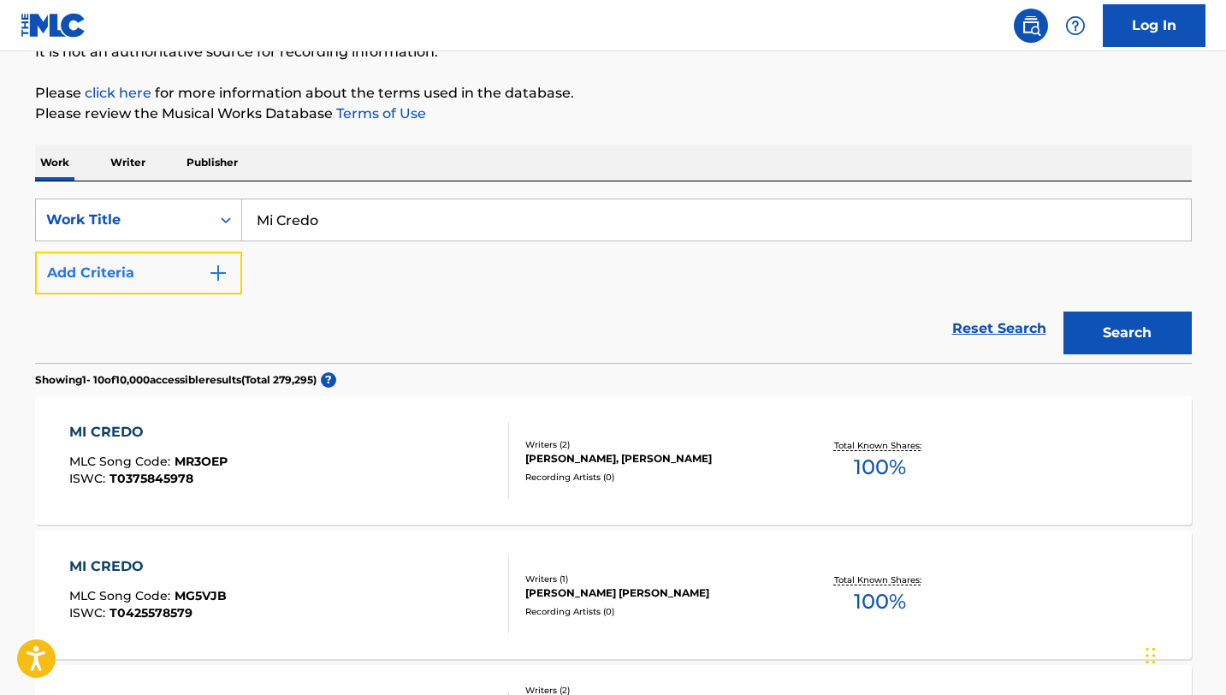
click at [182, 271] on button "Add Criteria" at bounding box center [138, 273] width 207 height 43
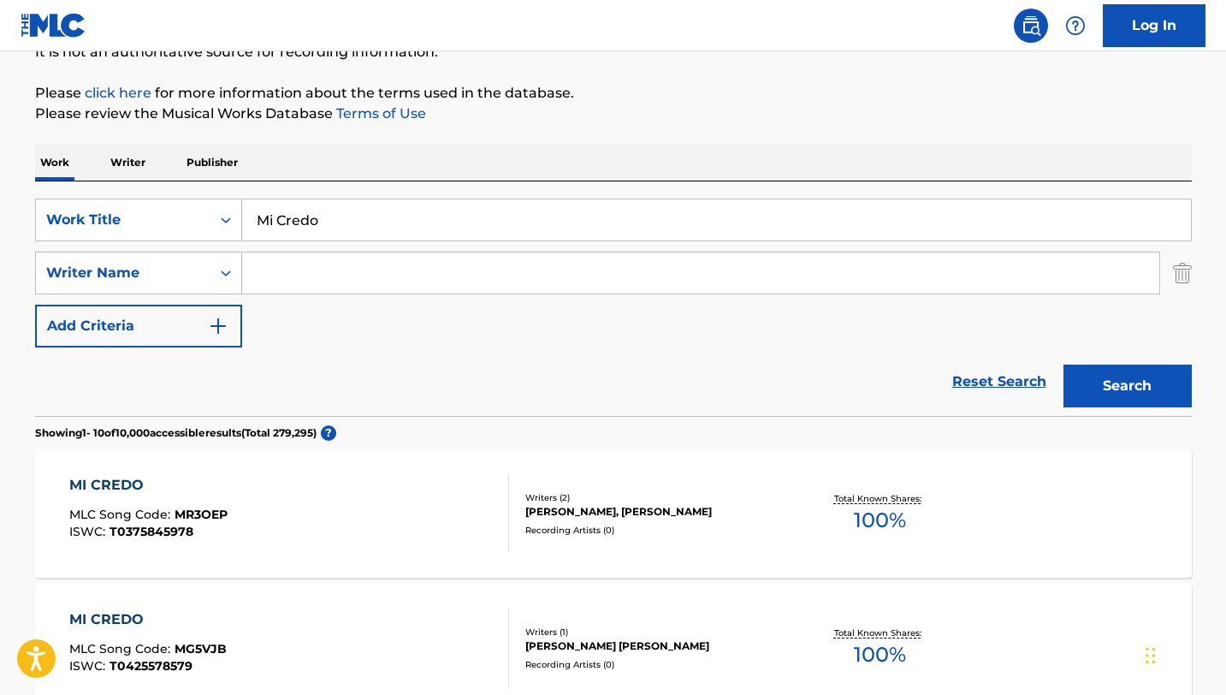
click at [269, 279] on input "Search Form" at bounding box center [700, 272] width 917 height 41
type input "fato"
click at [1063, 364] on button "Search" at bounding box center [1127, 385] width 128 height 43
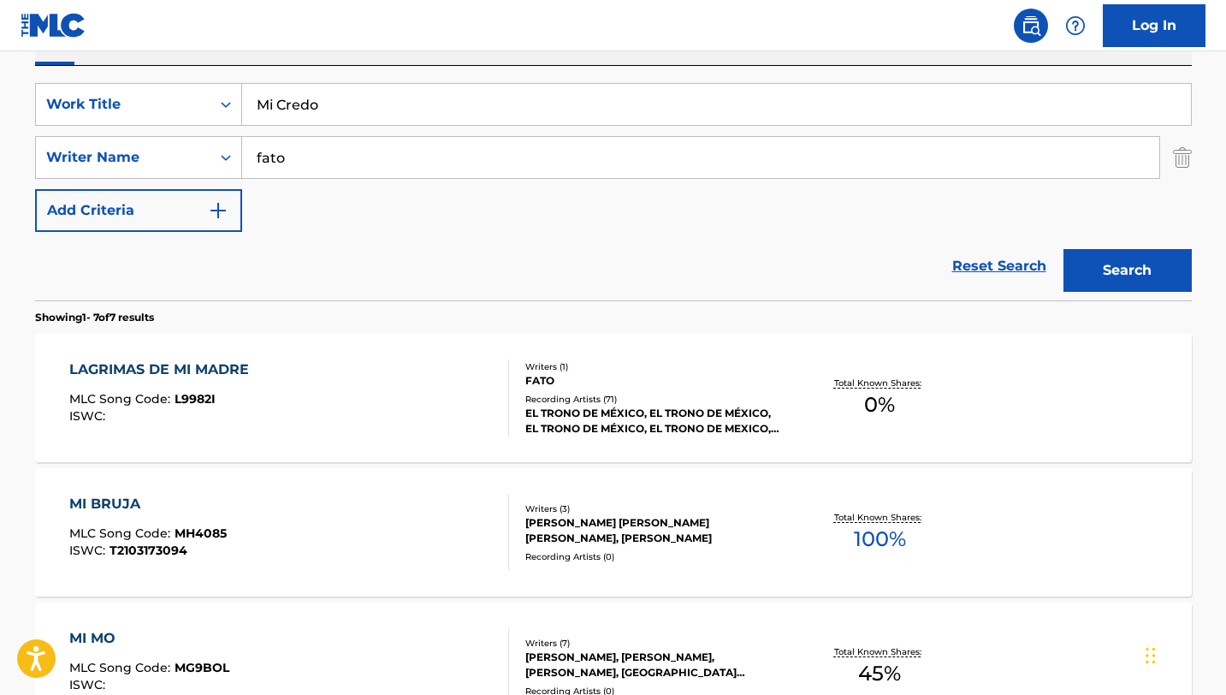
scroll to position [0, 0]
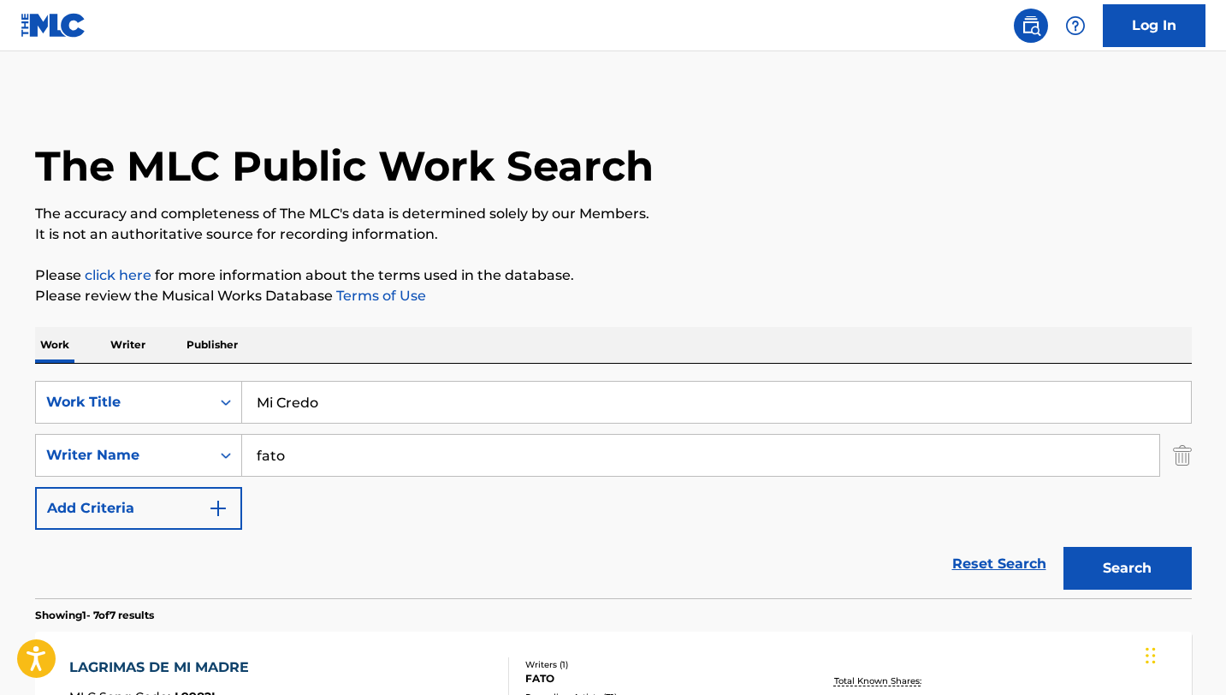
drag, startPoint x: 317, startPoint y: 440, endPoint x: 384, endPoint y: 474, distance: 75.8
click at [384, 474] on input "fato" at bounding box center [700, 455] width 917 height 41
click at [1063, 547] on button "Search" at bounding box center [1127, 568] width 128 height 43
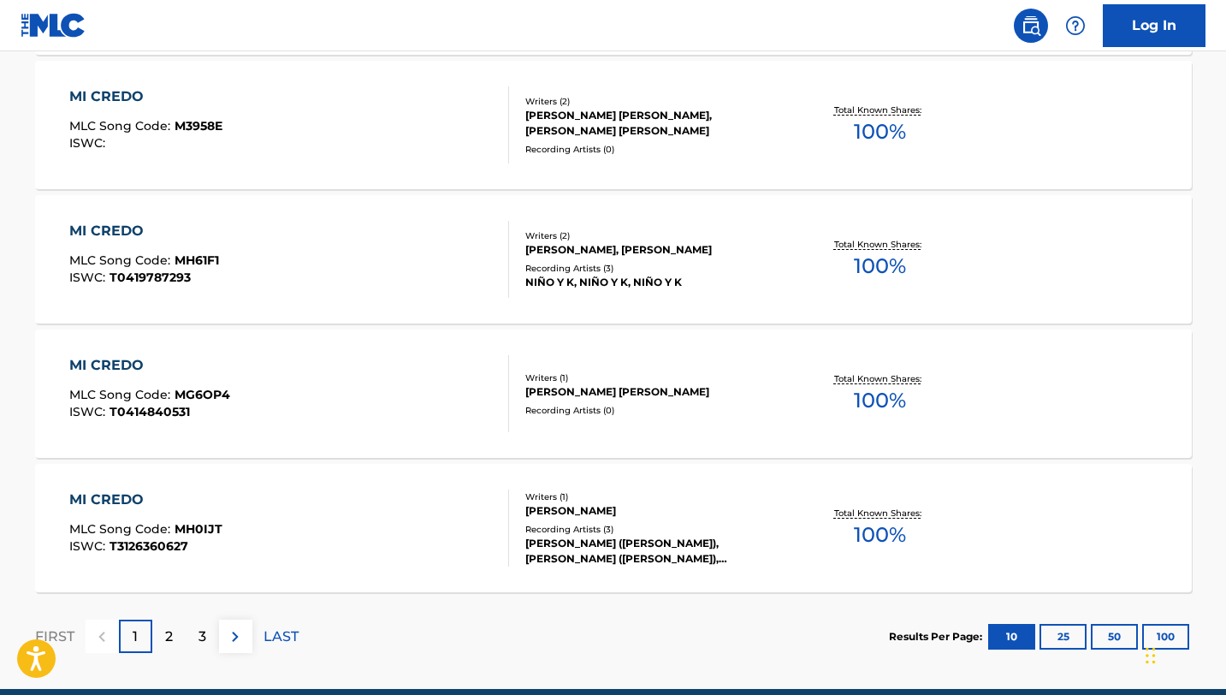
scroll to position [1453, 0]
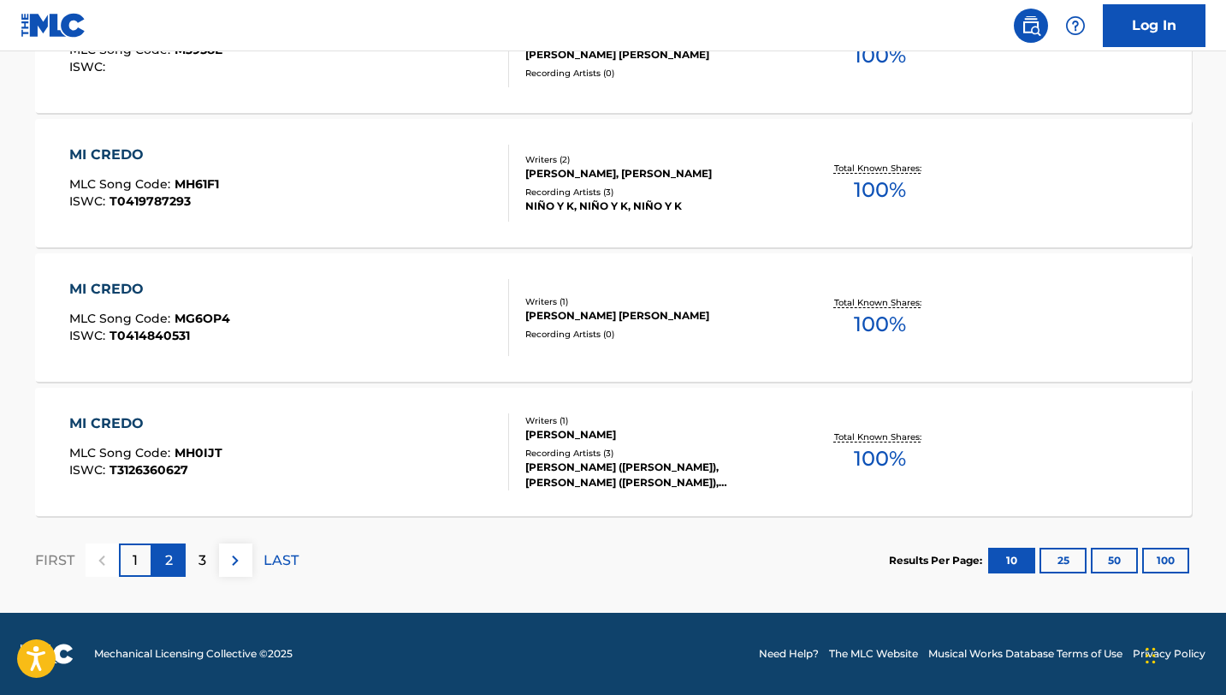
click at [175, 571] on div "2" at bounding box center [168, 559] width 33 height 33
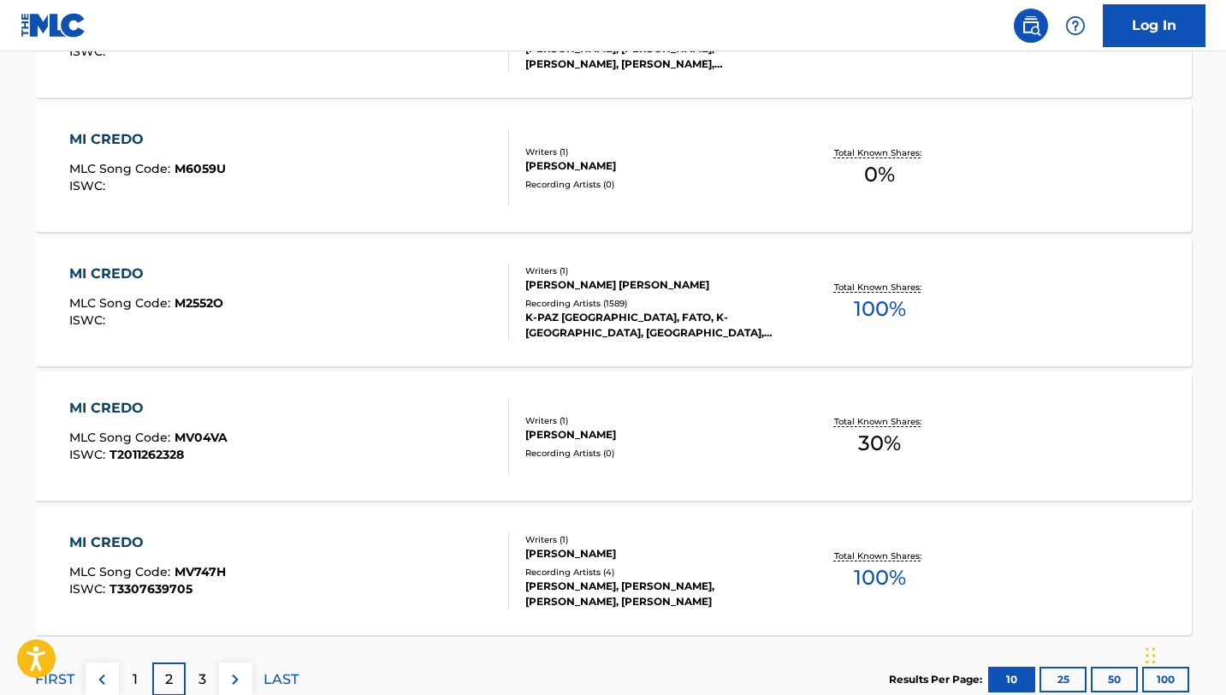
scroll to position [1331, 0]
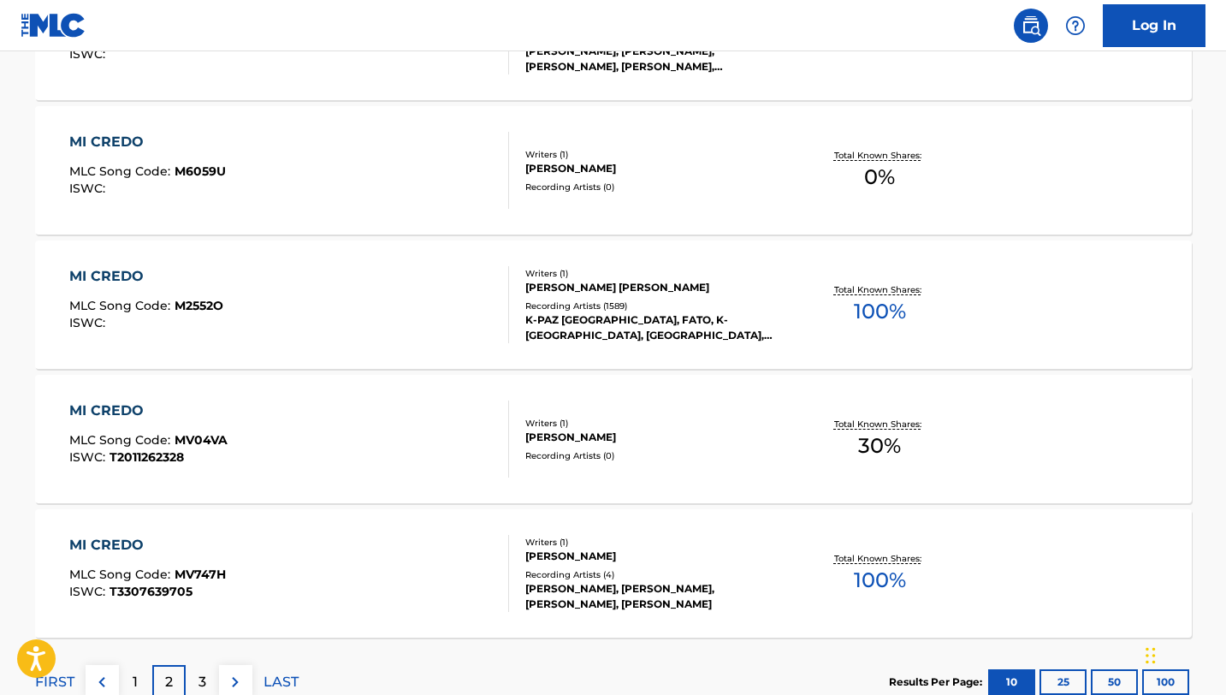
click at [261, 311] on div "MI CREDO MLC Song Code : M2552O ISWC :" at bounding box center [289, 304] width 440 height 77
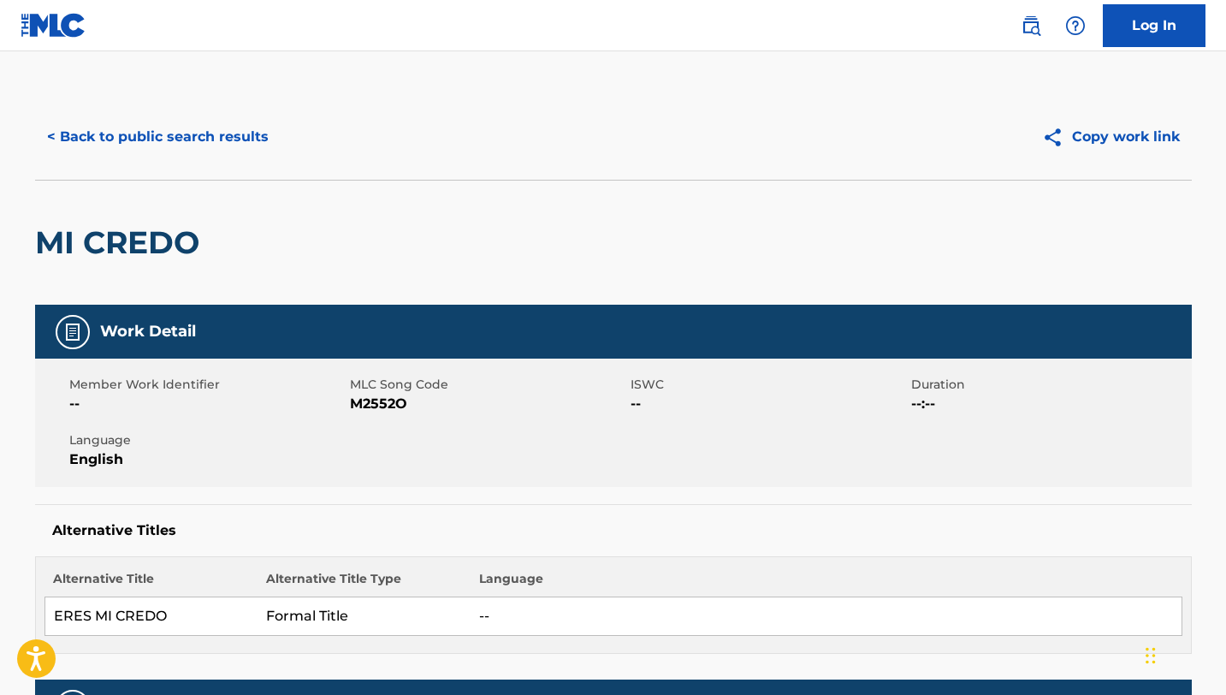
click at [367, 403] on span "M2552O" at bounding box center [488, 404] width 276 height 21
copy span "M2552O"
click at [216, 152] on button "< Back to public search results" at bounding box center [158, 136] width 246 height 43
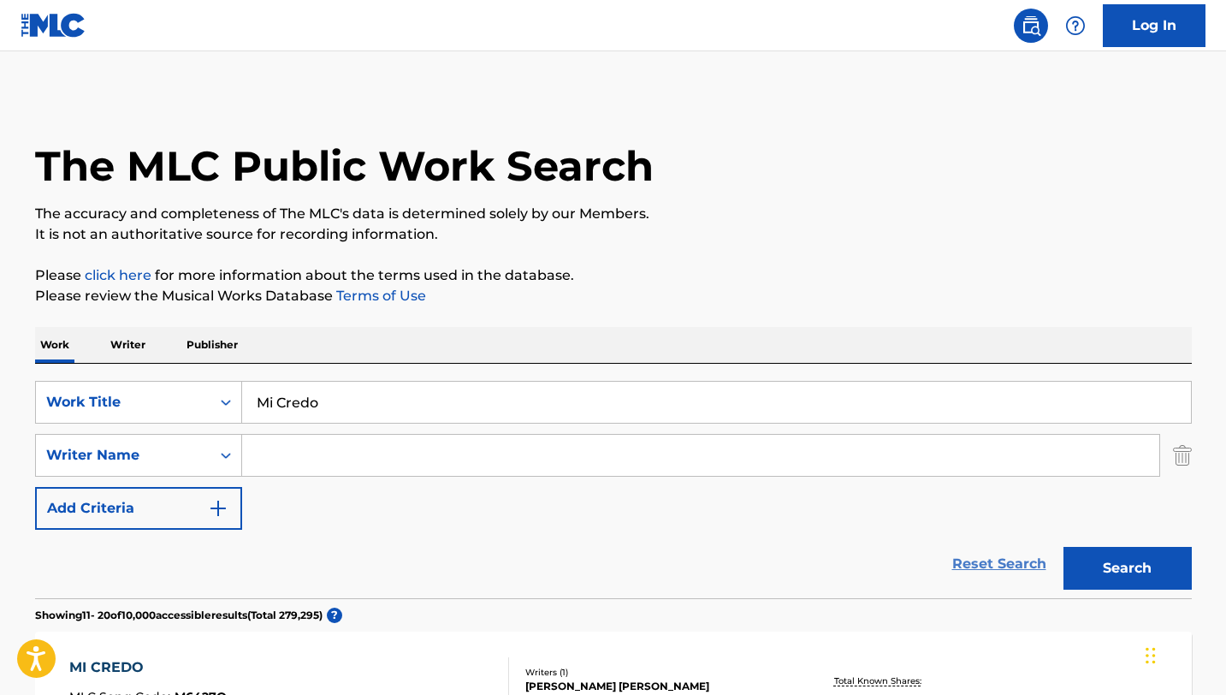
click at [999, 574] on link "Reset Search" at bounding box center [999, 564] width 111 height 38
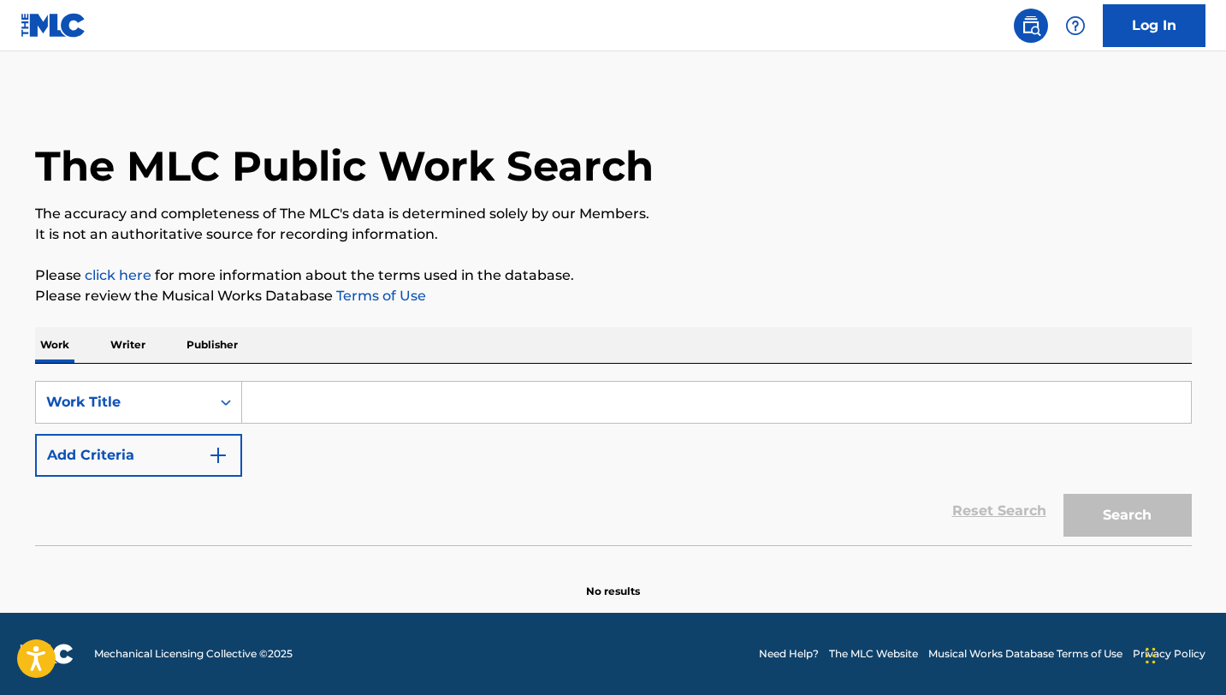
click at [570, 381] on div "Search Form" at bounding box center [717, 402] width 950 height 43
click at [556, 395] on input "Search Form" at bounding box center [716, 402] width 949 height 41
paste input "La Cumbia del Sol"
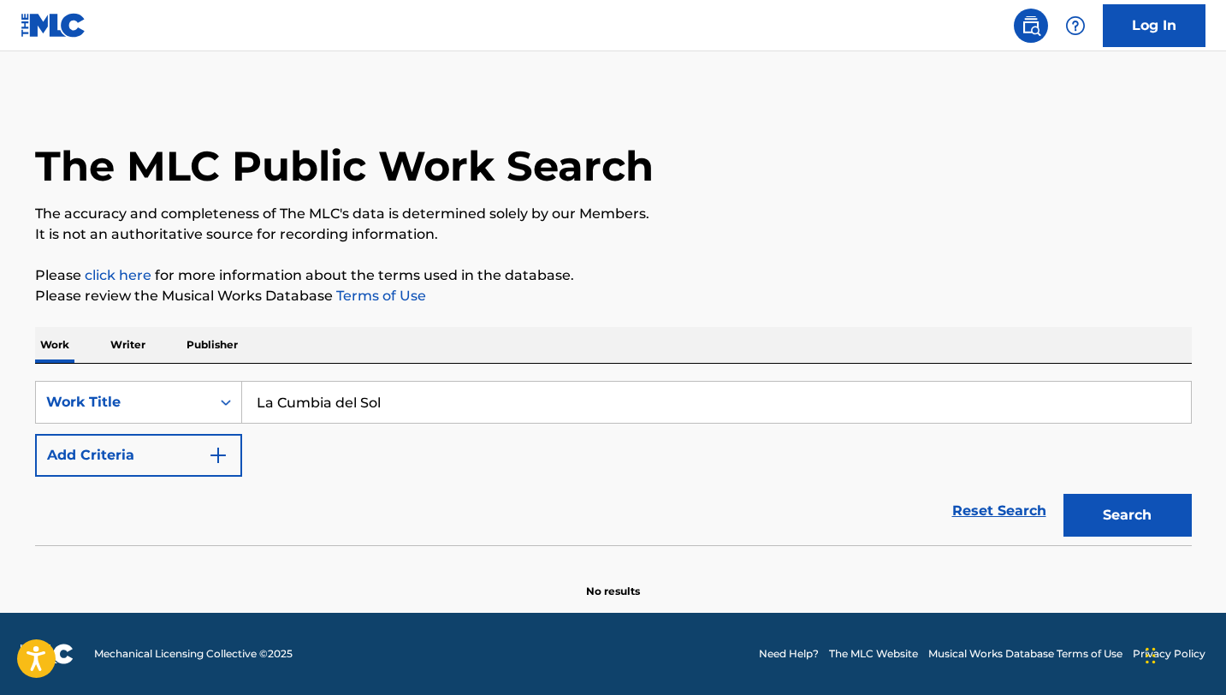
type input "La Cumbia del Sol"
click at [1063, 494] on button "Search" at bounding box center [1127, 515] width 128 height 43
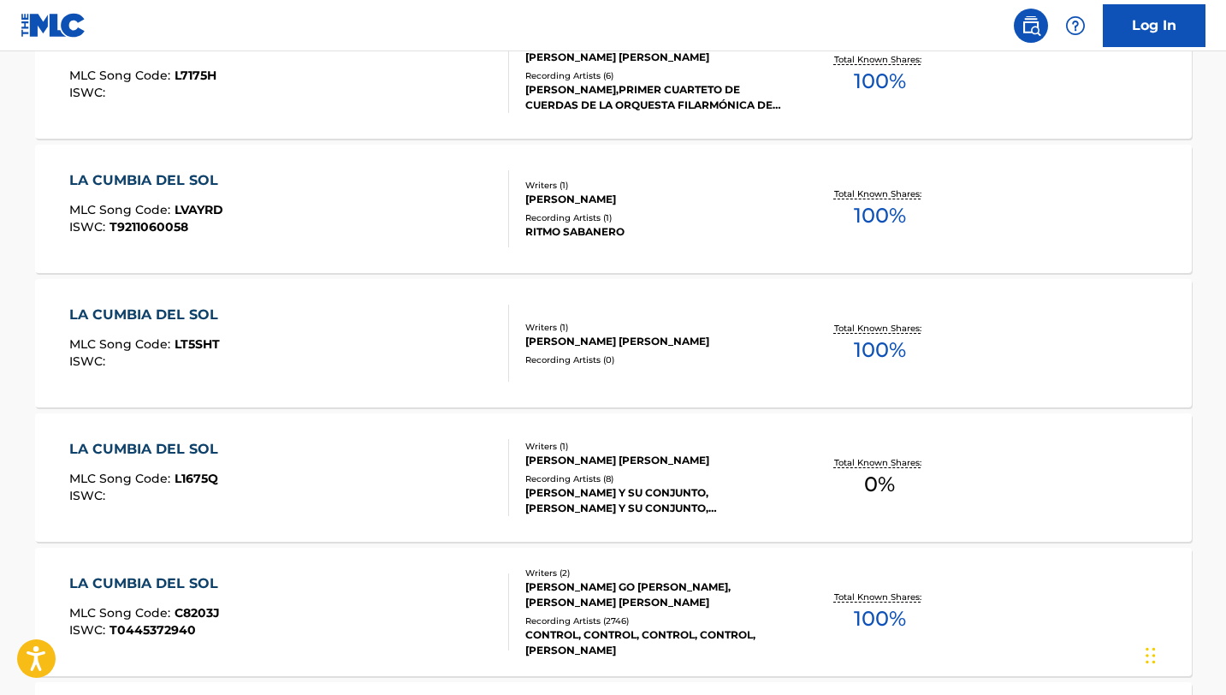
scroll to position [599, 0]
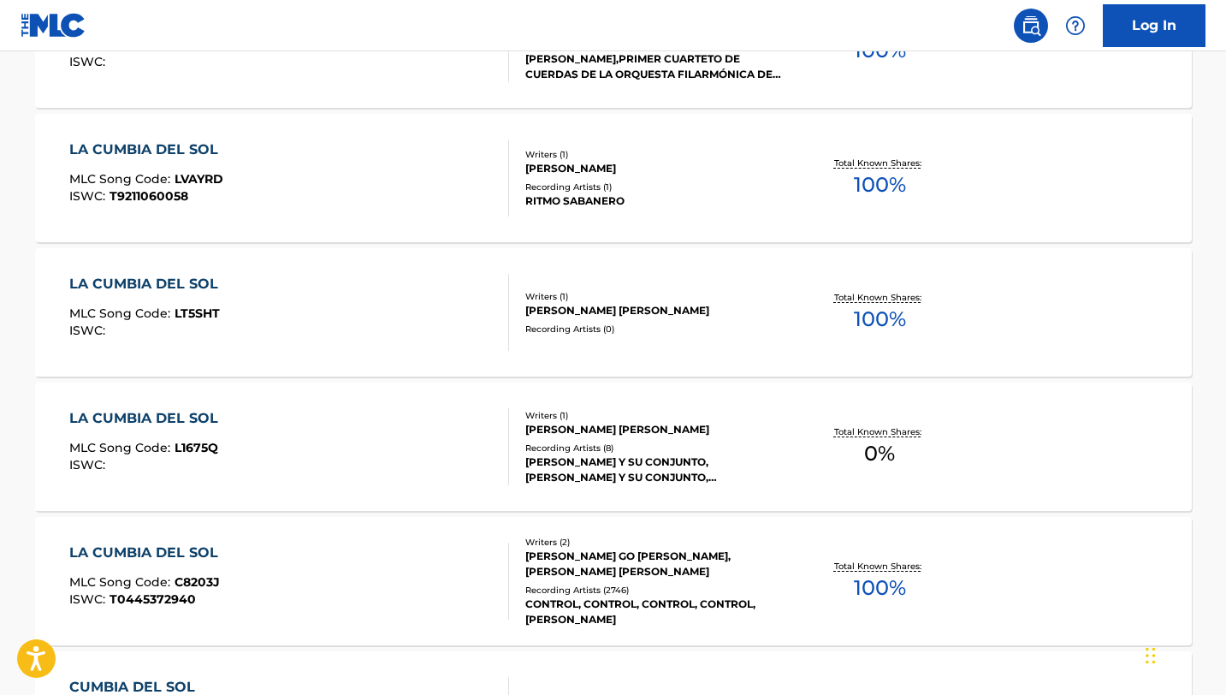
click at [376, 600] on div "LA CUMBIA DEL SOL MLC Song Code : C8203J ISWC : T0445372940" at bounding box center [289, 580] width 440 height 77
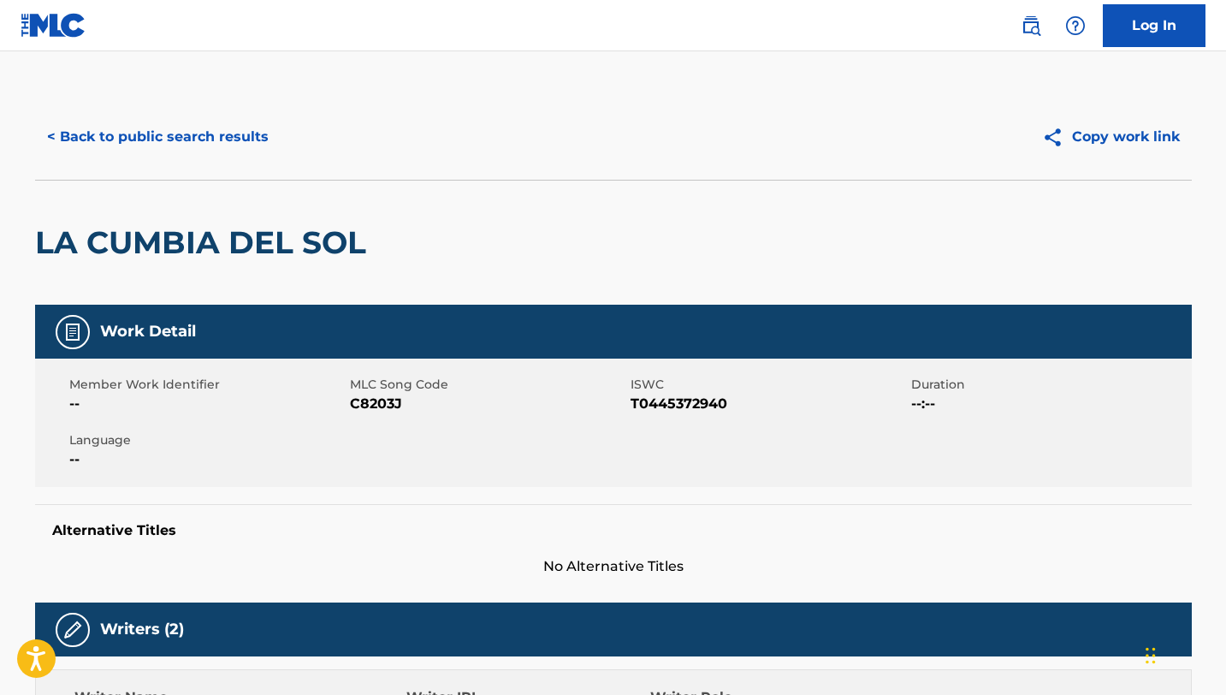
click at [366, 405] on span "C8203J" at bounding box center [488, 404] width 276 height 21
click at [366, 404] on span "C8203J" at bounding box center [488, 404] width 276 height 21
copy span "C8203J"
click at [226, 134] on button "< Back to public search results" at bounding box center [158, 136] width 246 height 43
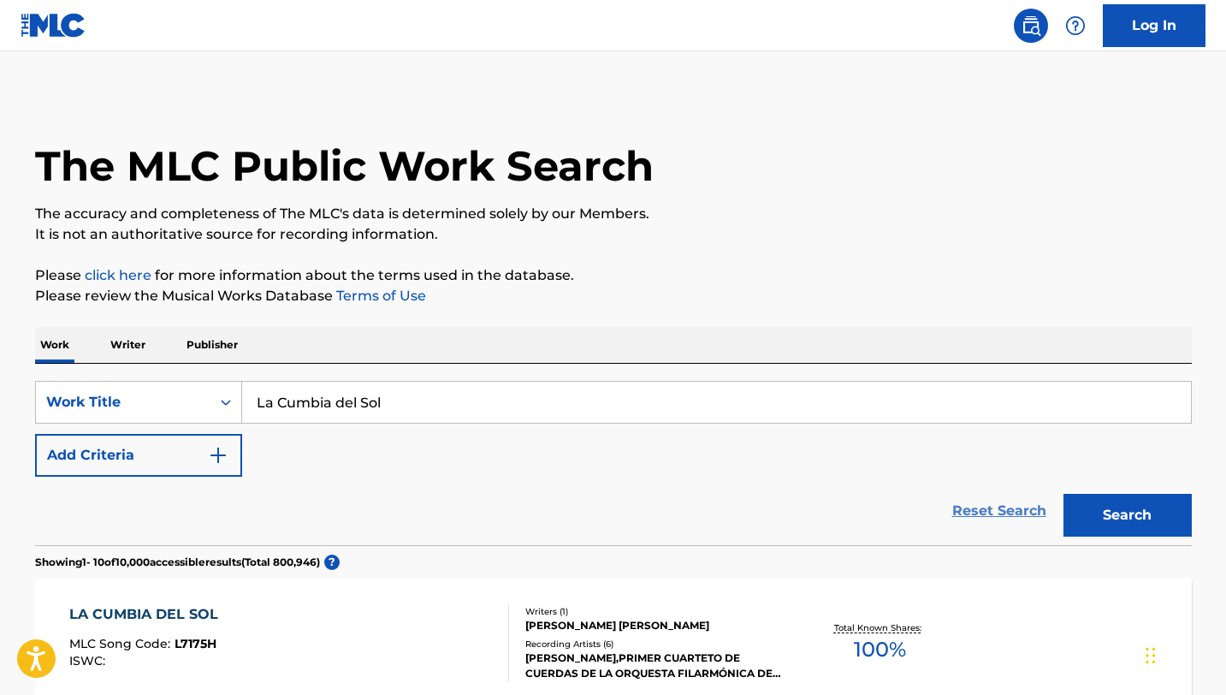
click at [1017, 518] on link "Reset Search" at bounding box center [999, 511] width 111 height 38
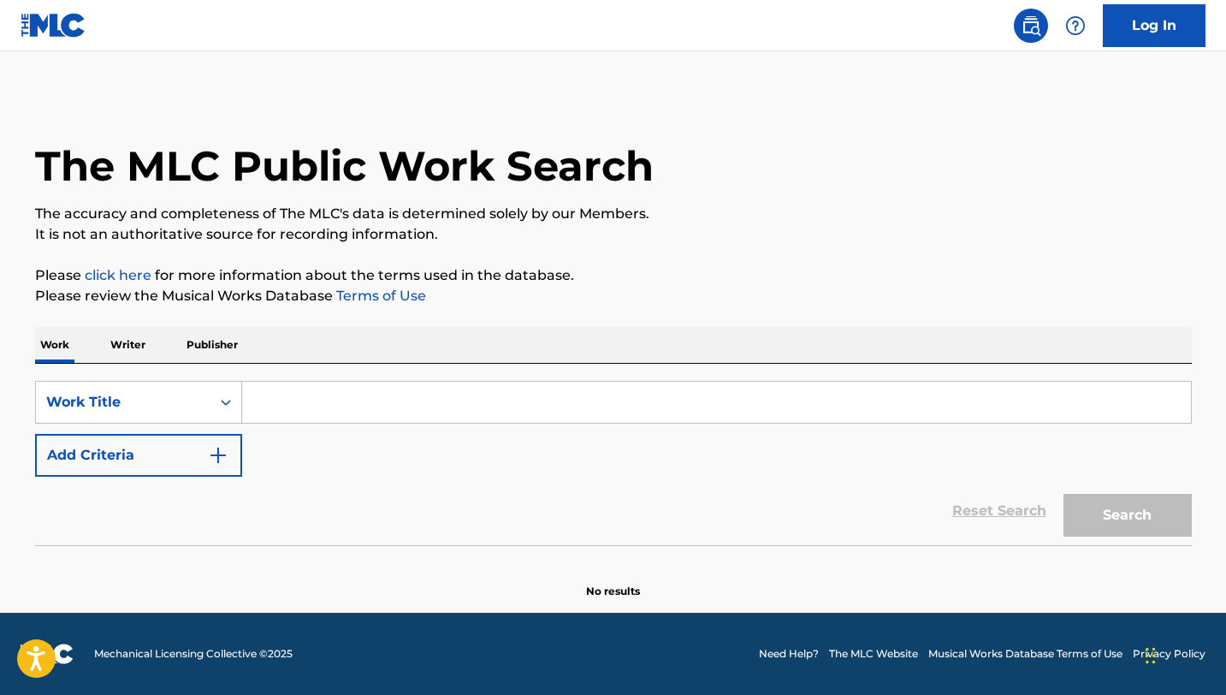
click at [345, 403] on input "Search Form" at bounding box center [716, 402] width 949 height 41
paste input "El Meneito"
type input "El Meneito"
click at [1063, 494] on button "Search" at bounding box center [1127, 515] width 128 height 43
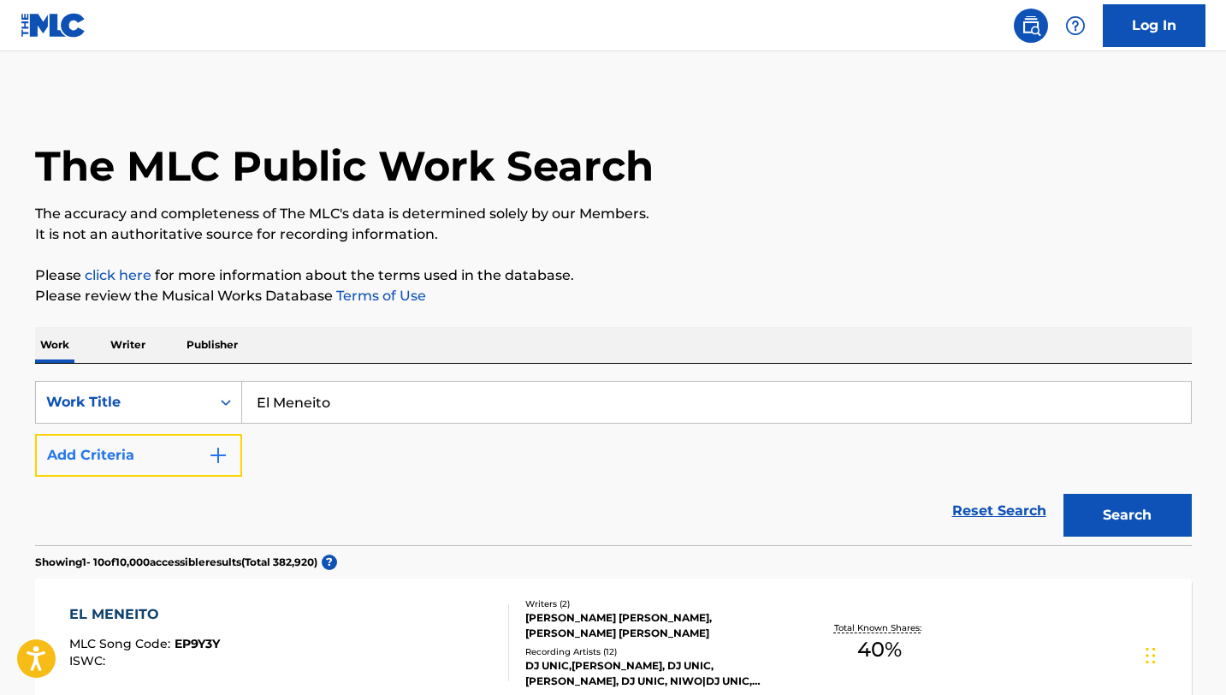
click at [220, 448] on img "Search Form" at bounding box center [218, 455] width 21 height 21
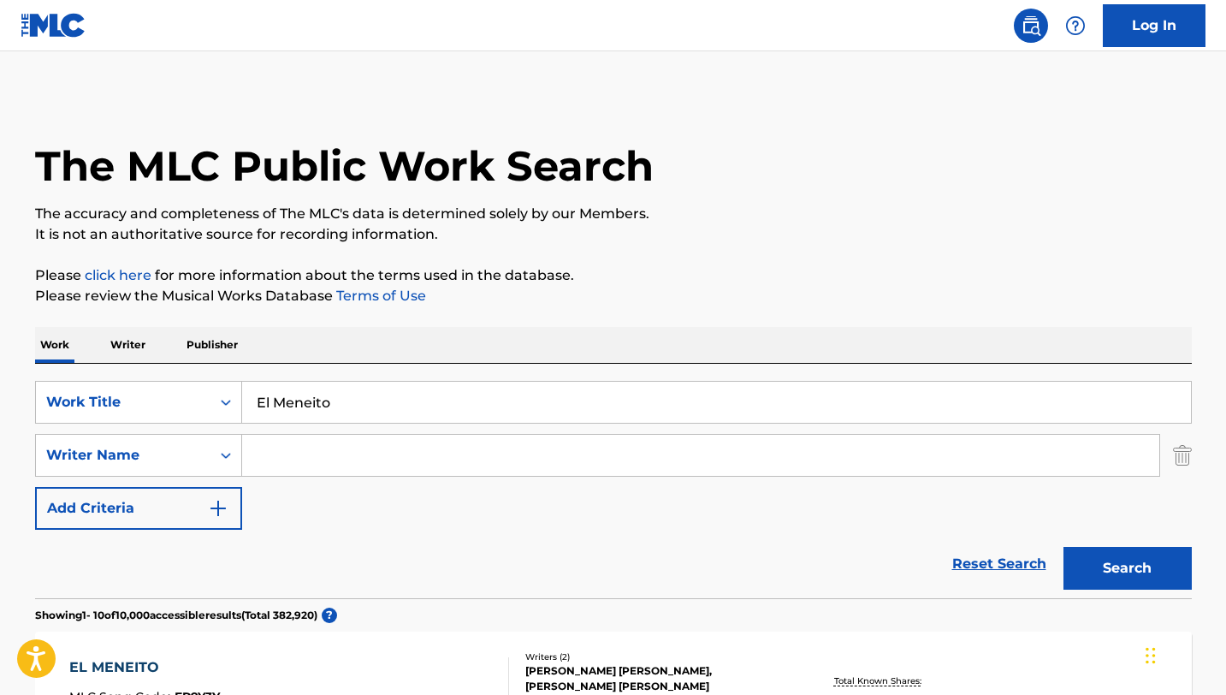
click at [379, 463] on input "Search Form" at bounding box center [700, 455] width 917 height 41
type input "[PERSON_NAME]"
click at [1063, 547] on button "Search" at bounding box center [1127, 568] width 128 height 43
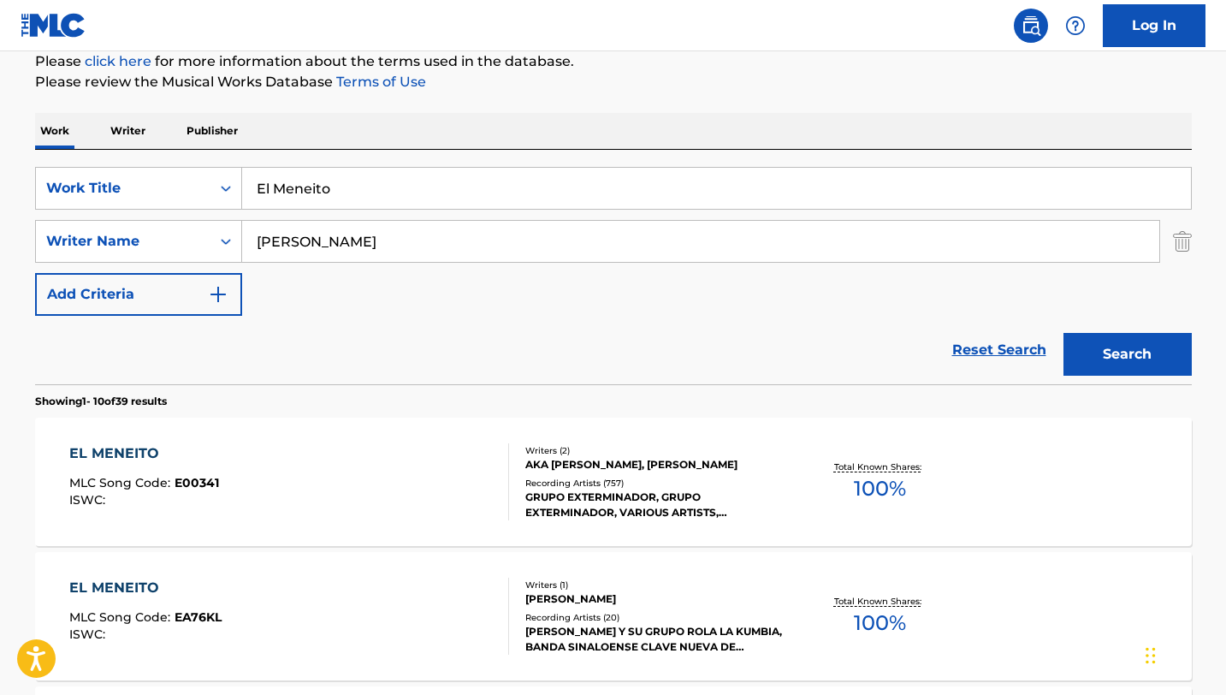
scroll to position [222, 0]
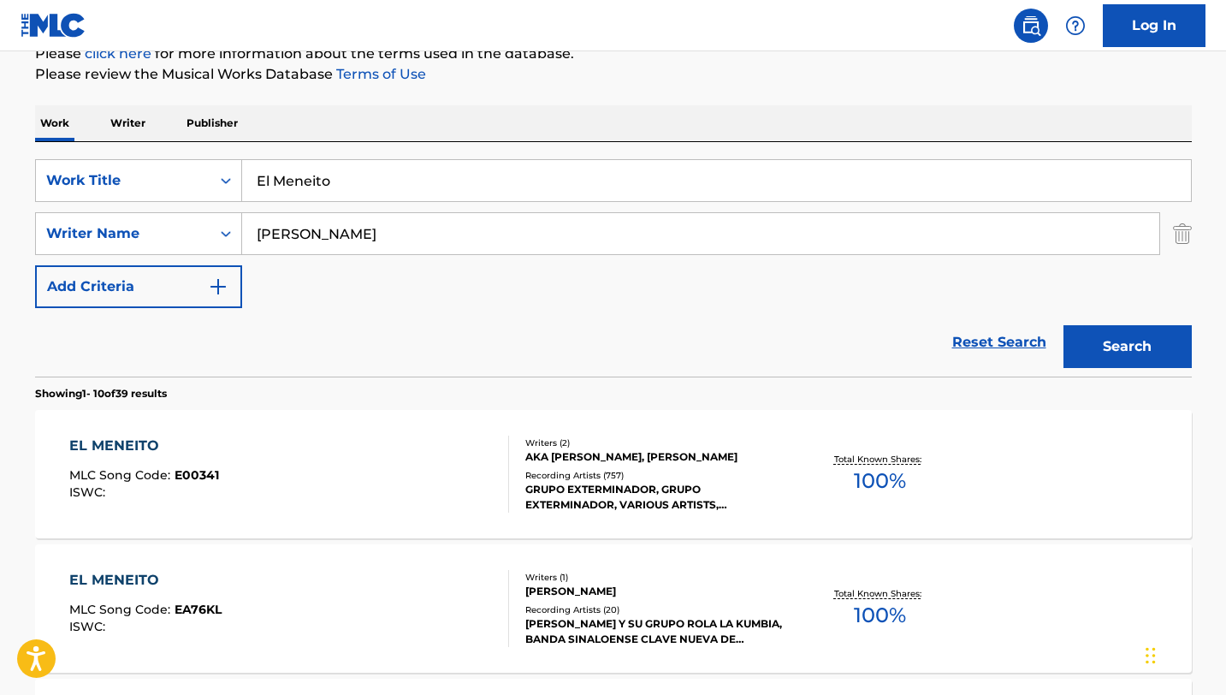
click at [340, 488] on div "EL MENEITO MLC Song Code : E00341 ISWC :" at bounding box center [289, 473] width 440 height 77
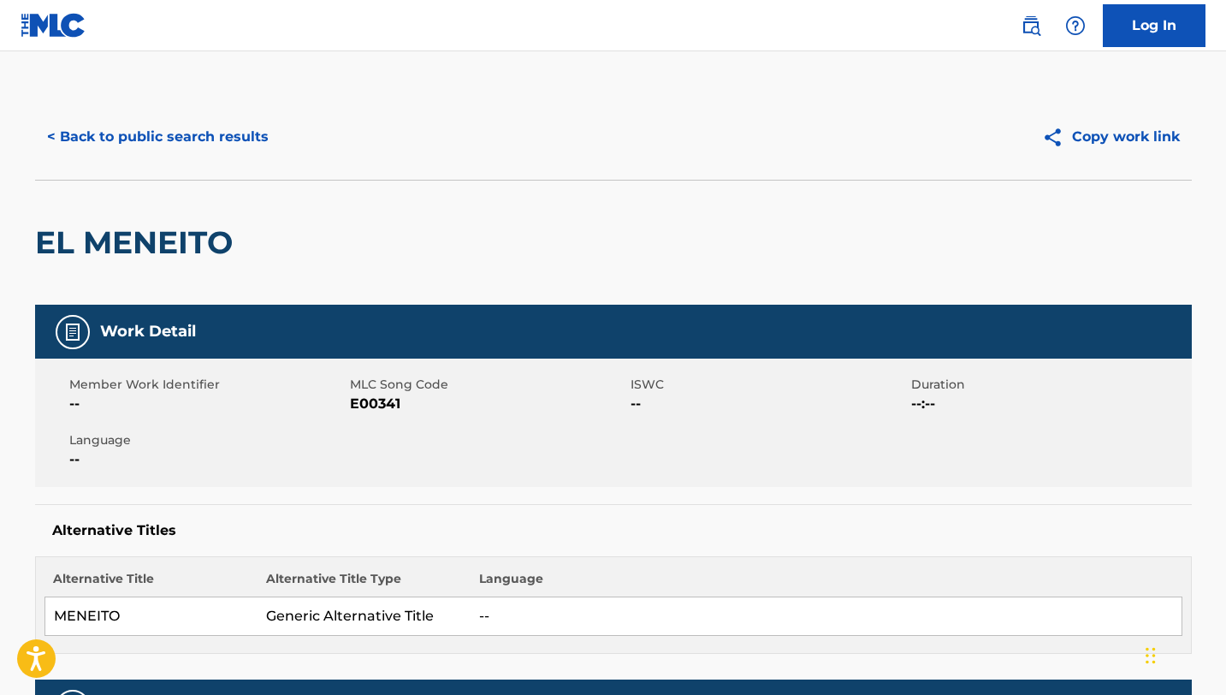
click at [367, 402] on span "E00341" at bounding box center [488, 404] width 276 height 21
copy span "E00341"
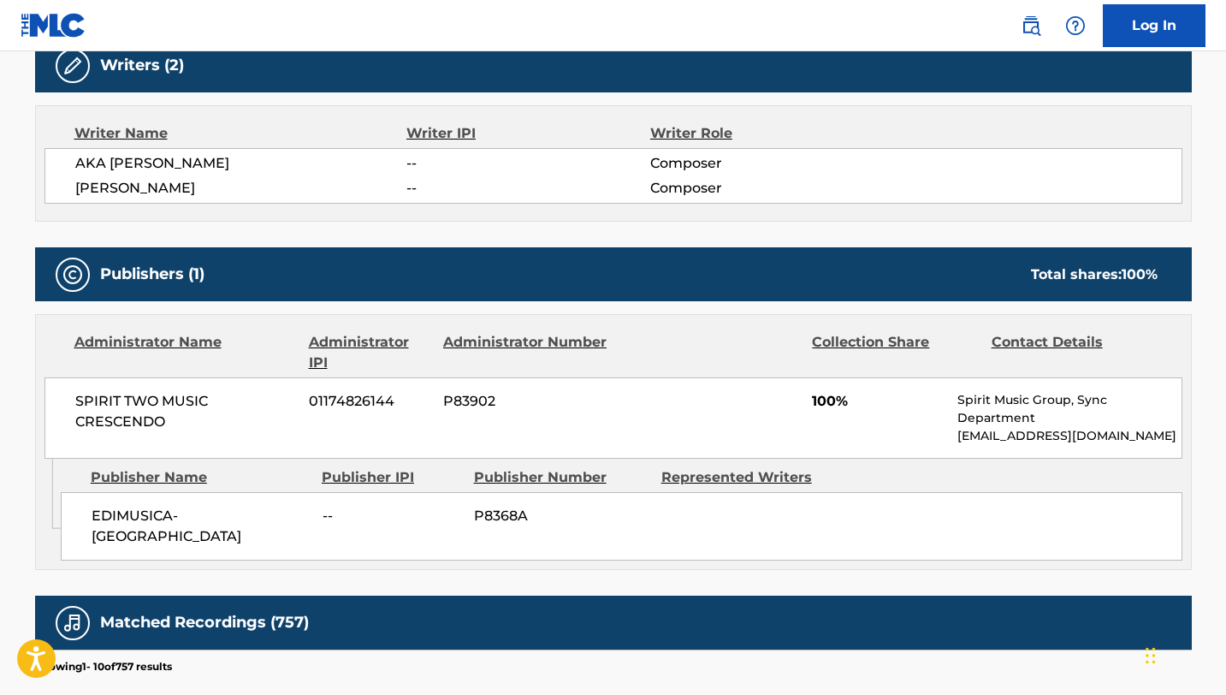
scroll to position [1243, 0]
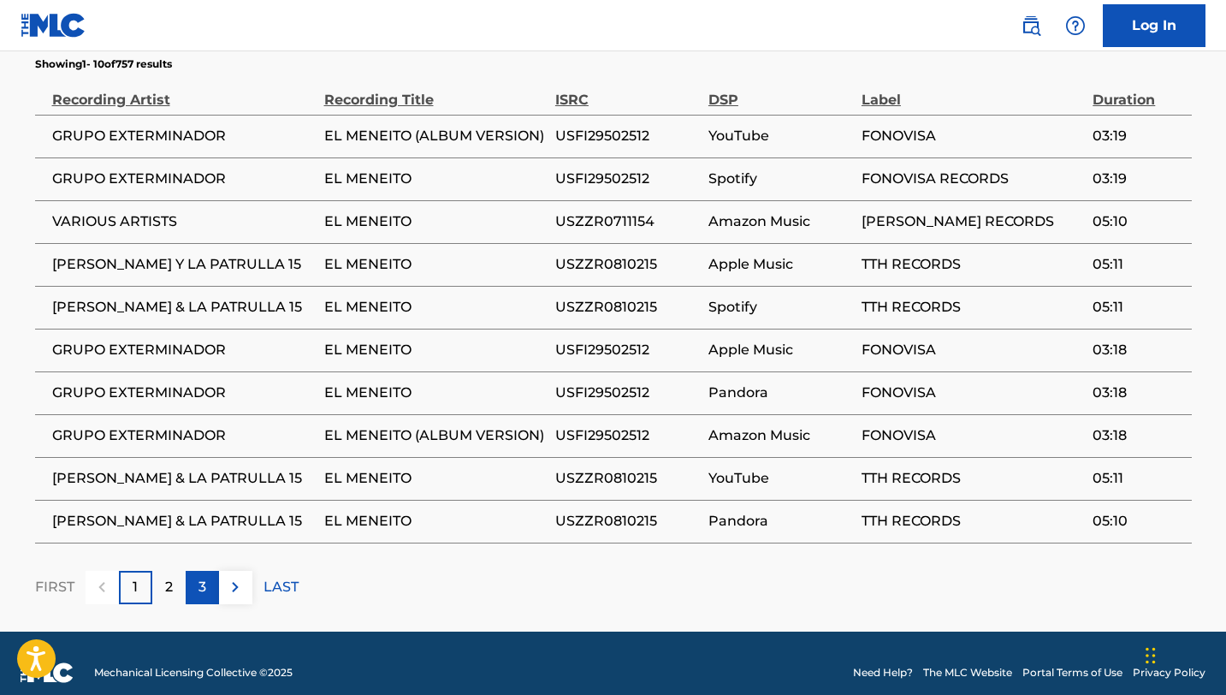
click at [201, 577] on p "3" at bounding box center [202, 587] width 8 height 21
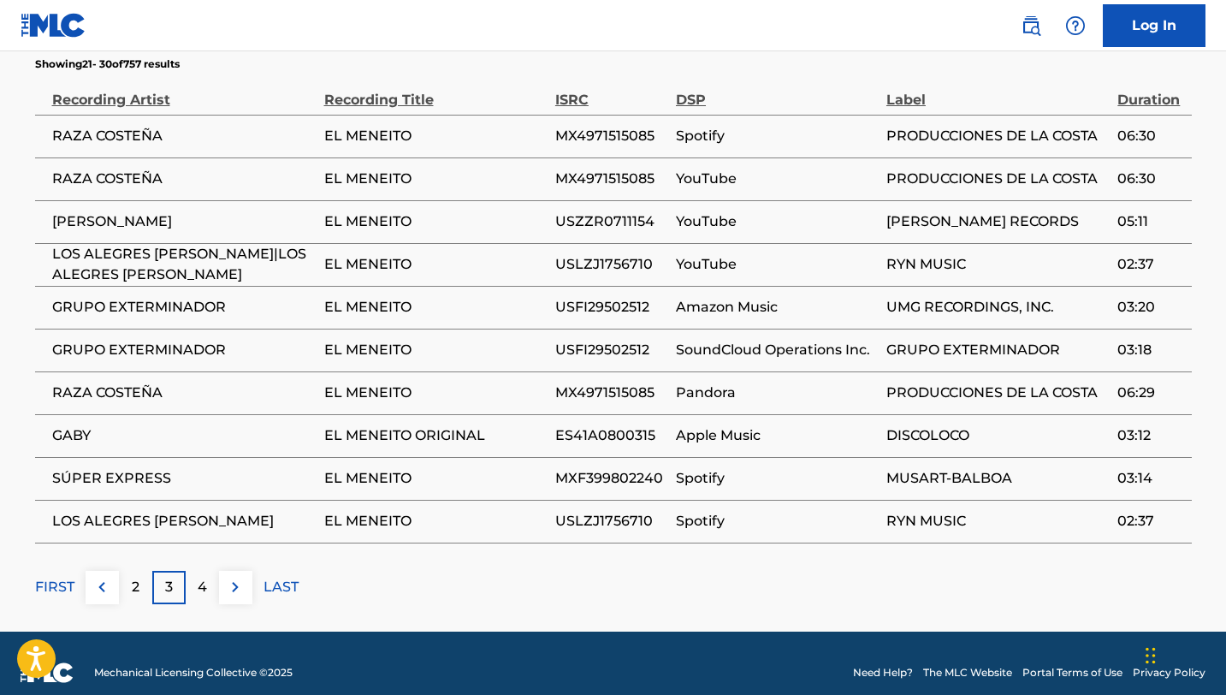
click at [169, 577] on p "3" at bounding box center [169, 587] width 8 height 21
click at [210, 571] on div "4" at bounding box center [202, 587] width 33 height 33
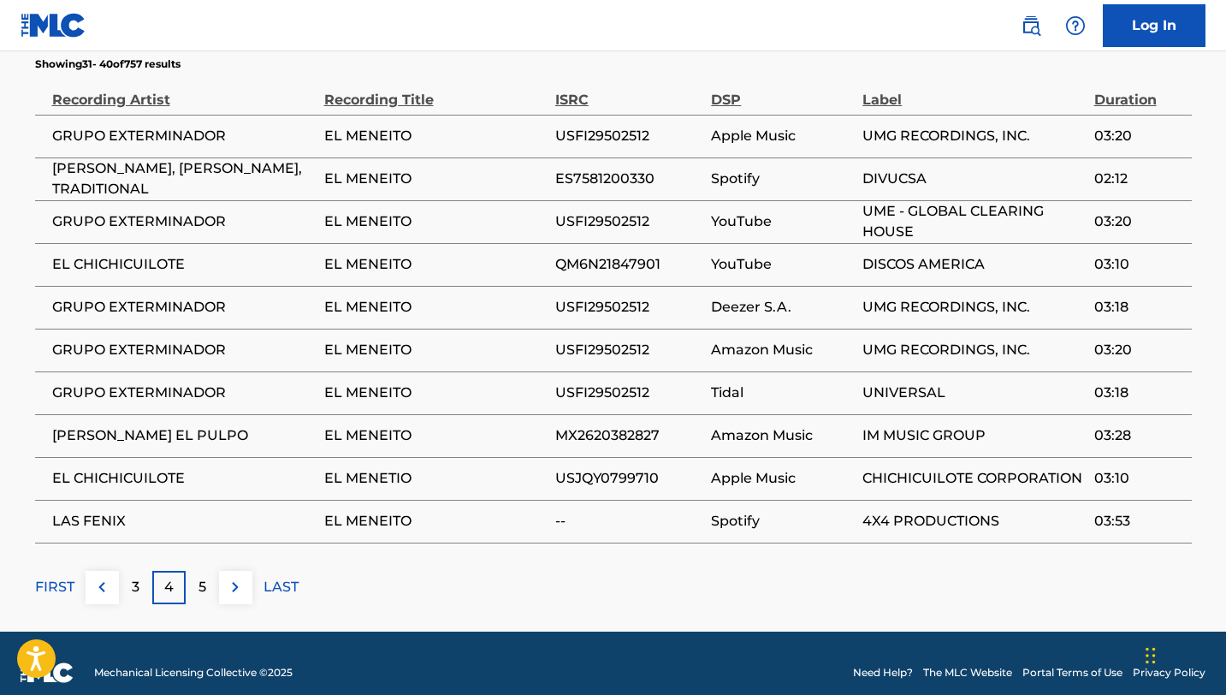
click at [210, 571] on div "5" at bounding box center [202, 587] width 33 height 33
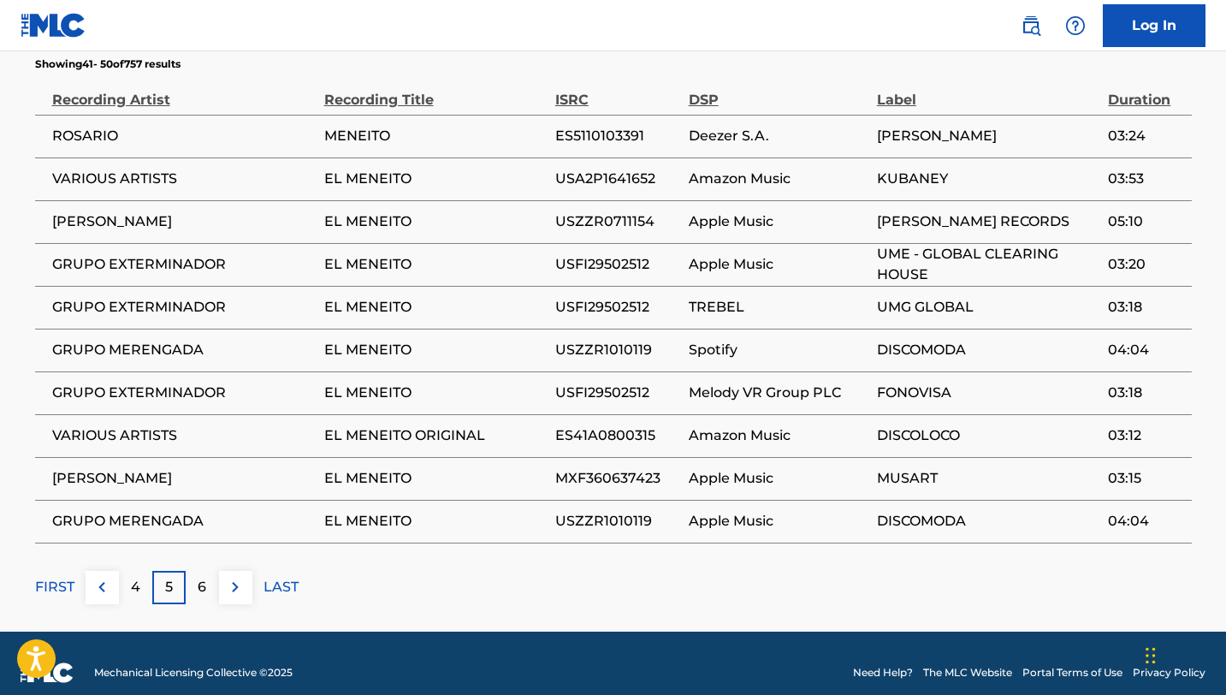
click at [210, 571] on div "6" at bounding box center [202, 587] width 33 height 33
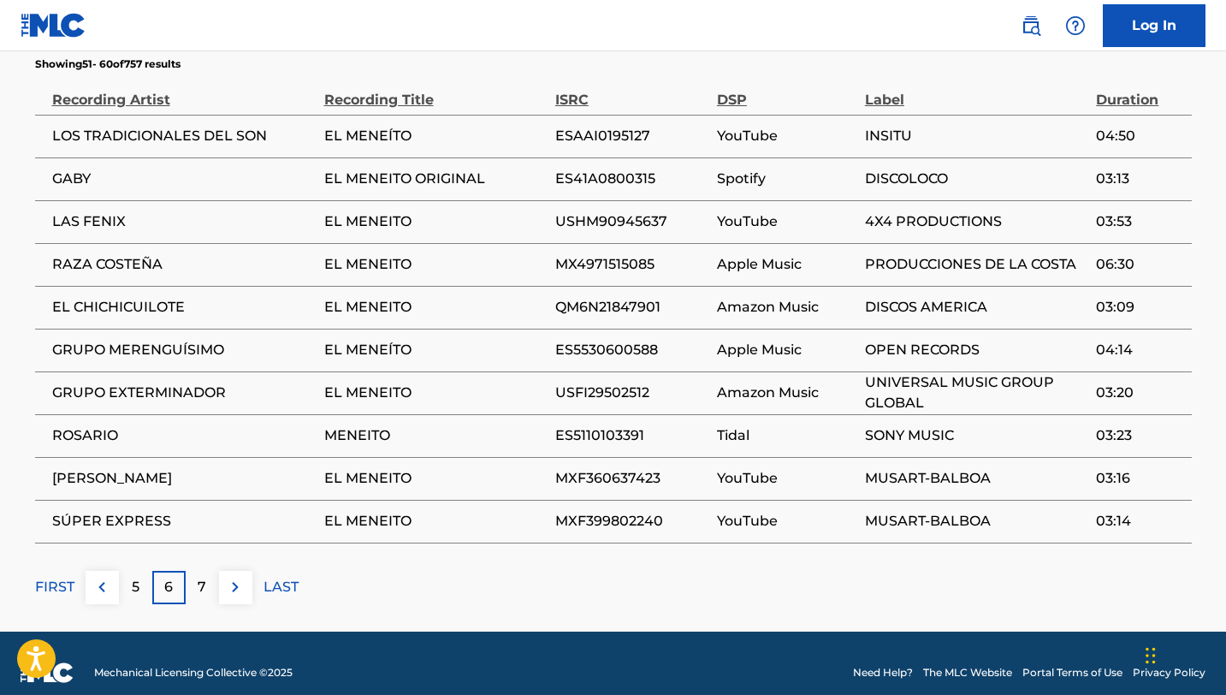
click at [210, 571] on div "7" at bounding box center [202, 587] width 33 height 33
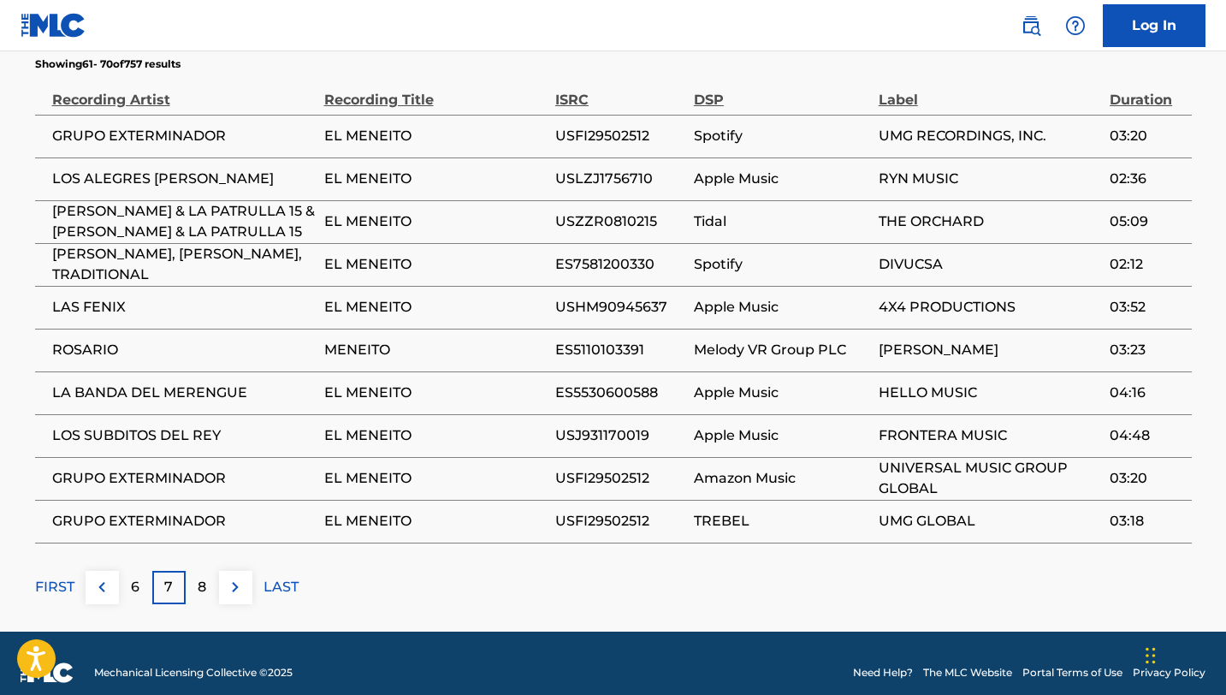
click at [210, 571] on div "8" at bounding box center [202, 587] width 33 height 33
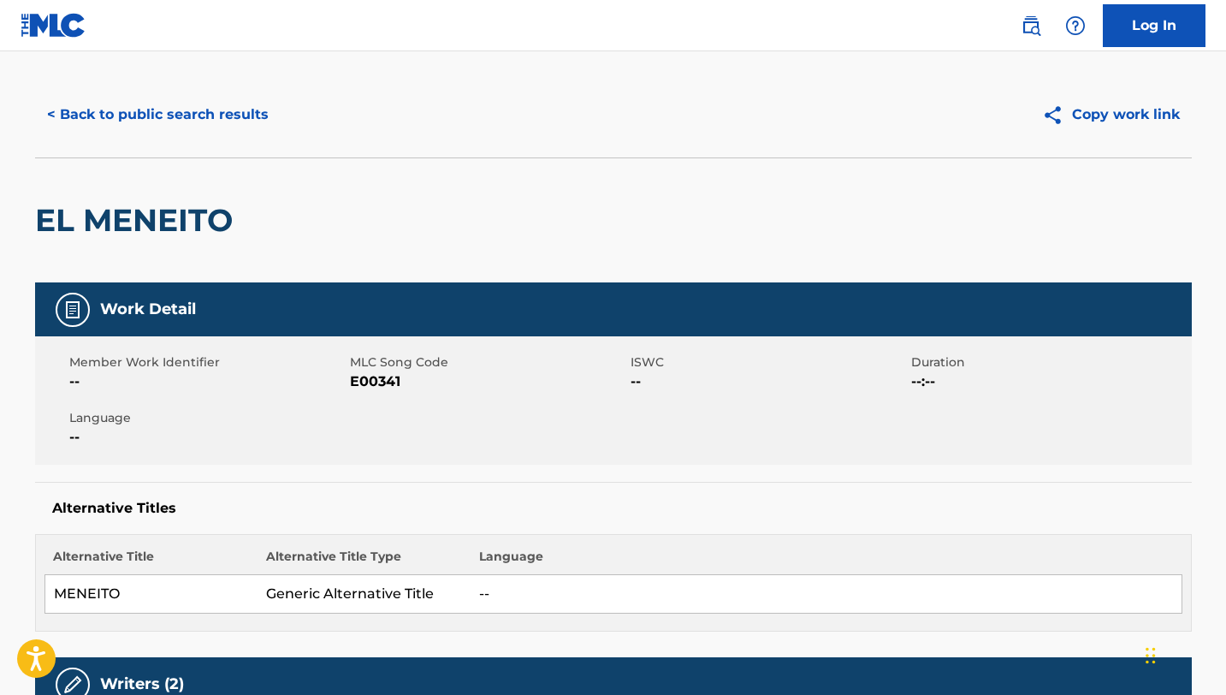
scroll to position [0, 0]
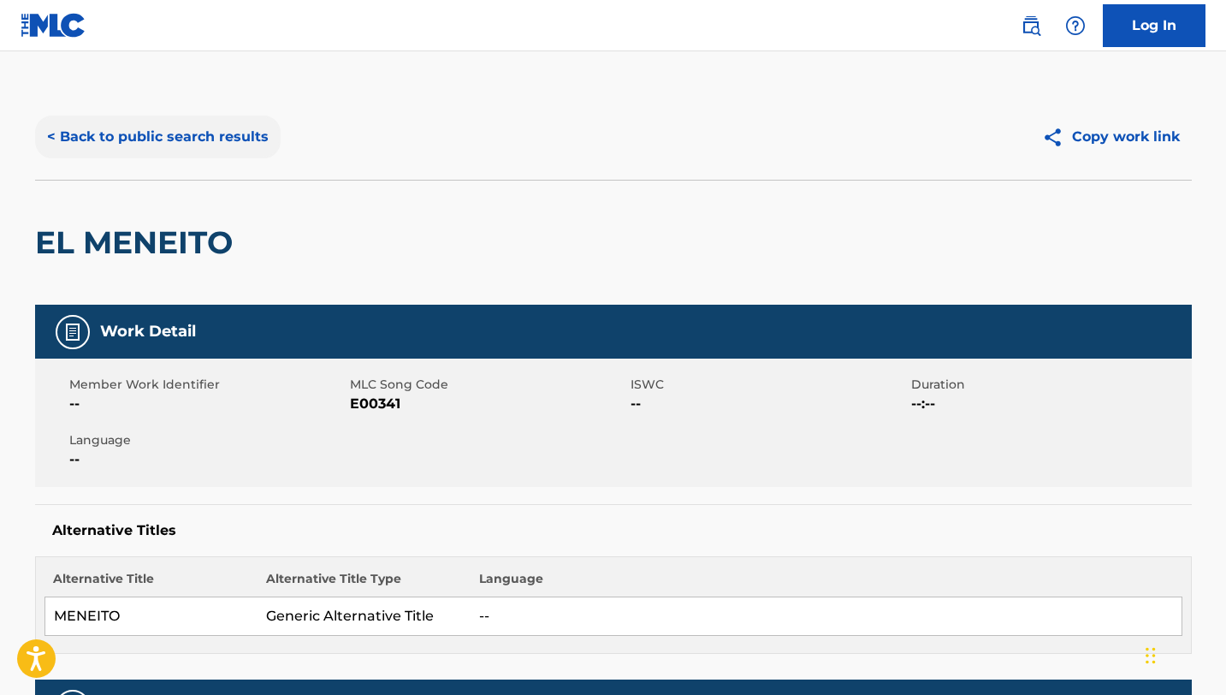
click at [164, 133] on button "< Back to public search results" at bounding box center [158, 136] width 246 height 43
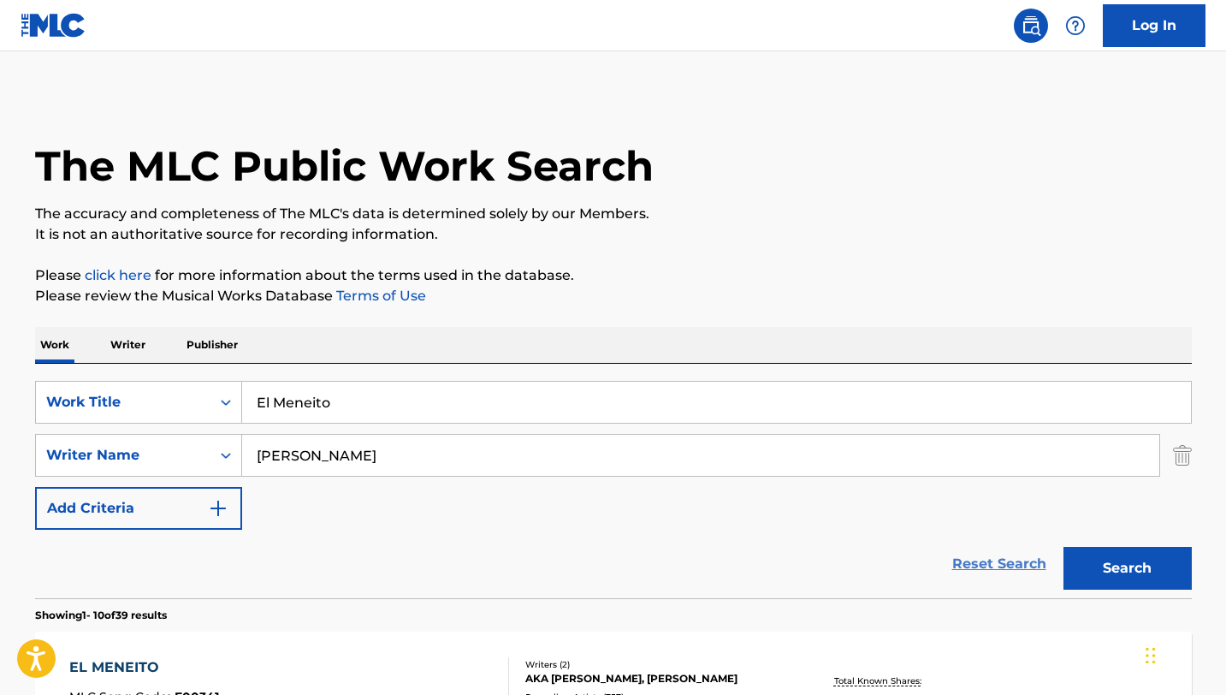
click at [969, 565] on link "Reset Search" at bounding box center [999, 564] width 111 height 38
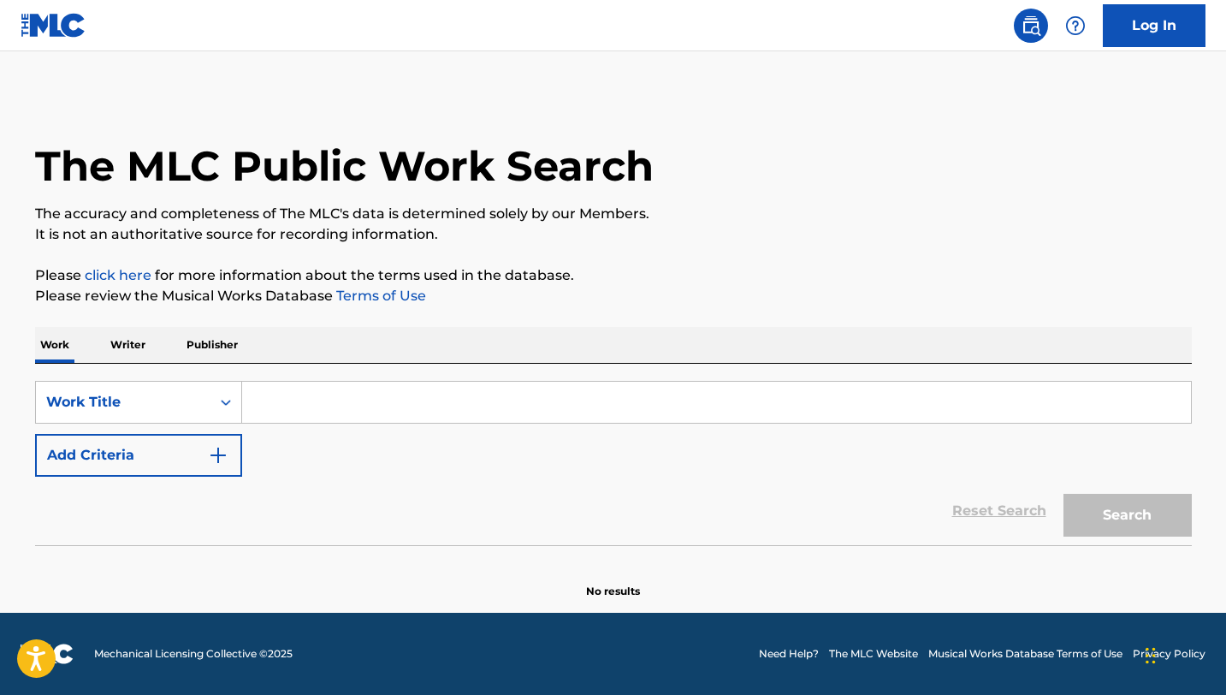
click at [474, 406] on input "Search Form" at bounding box center [716, 402] width 949 height 41
paste input "El Cumpleaños de [PERSON_NAME]"
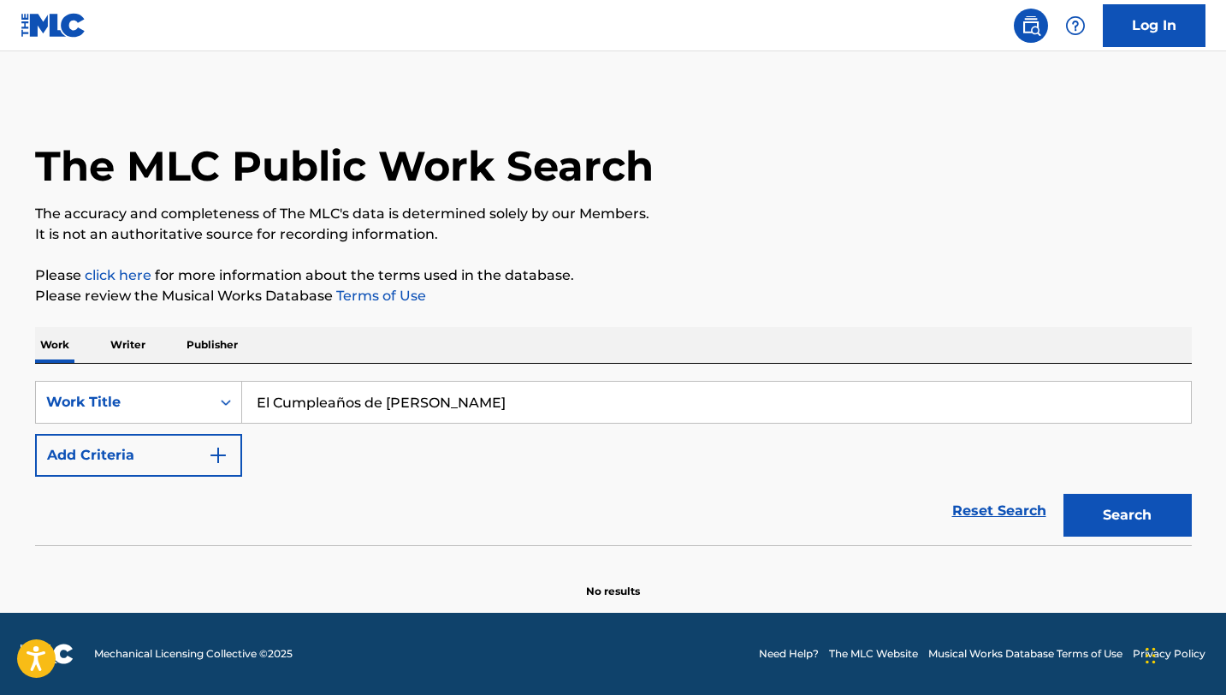
type input "El Cumpleaños de [PERSON_NAME]"
click at [1063, 494] on button "Search" at bounding box center [1127, 515] width 128 height 43
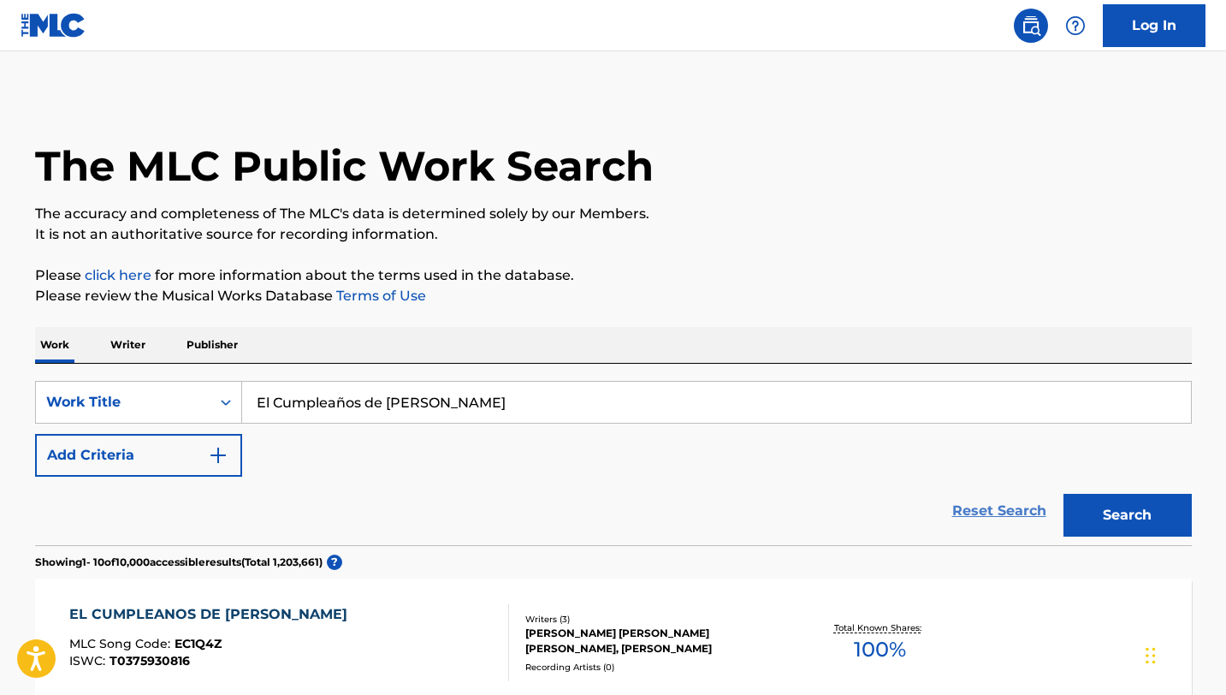
click at [1002, 501] on link "Reset Search" at bounding box center [999, 511] width 111 height 38
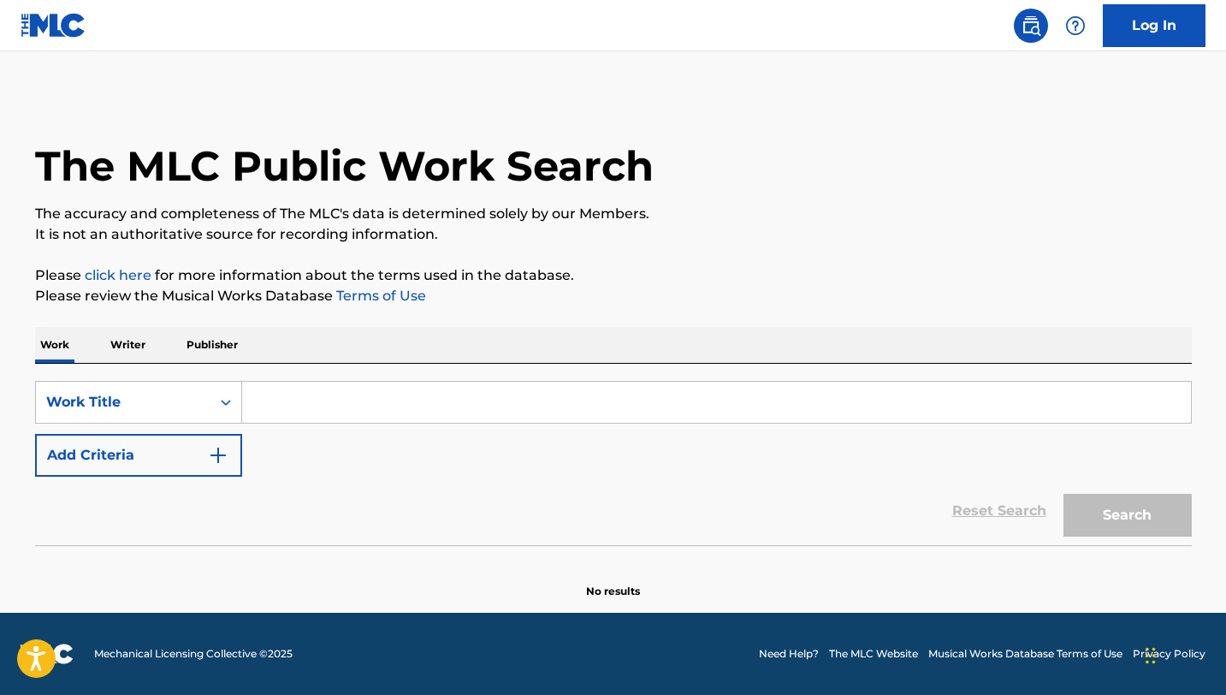
click at [442, 402] on input "Search Form" at bounding box center [716, 402] width 949 height 41
paste input "Ojos Negros"
click at [1063, 494] on button "Search" at bounding box center [1127, 515] width 128 height 43
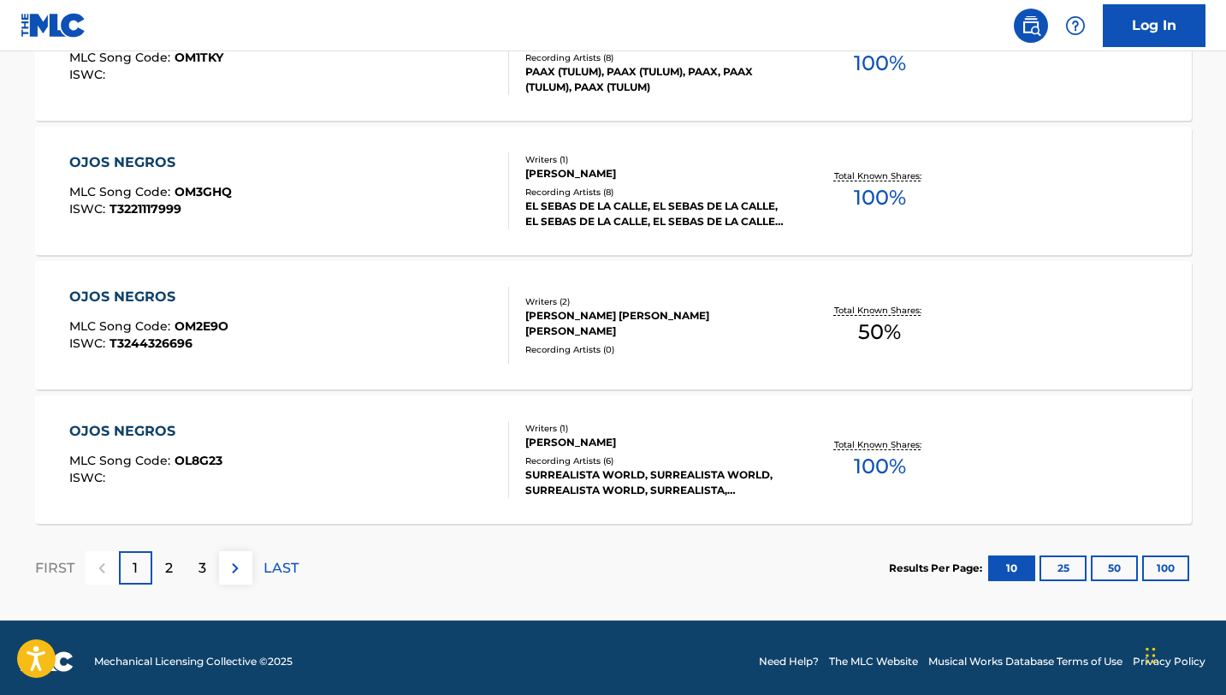
scroll to position [1400, 0]
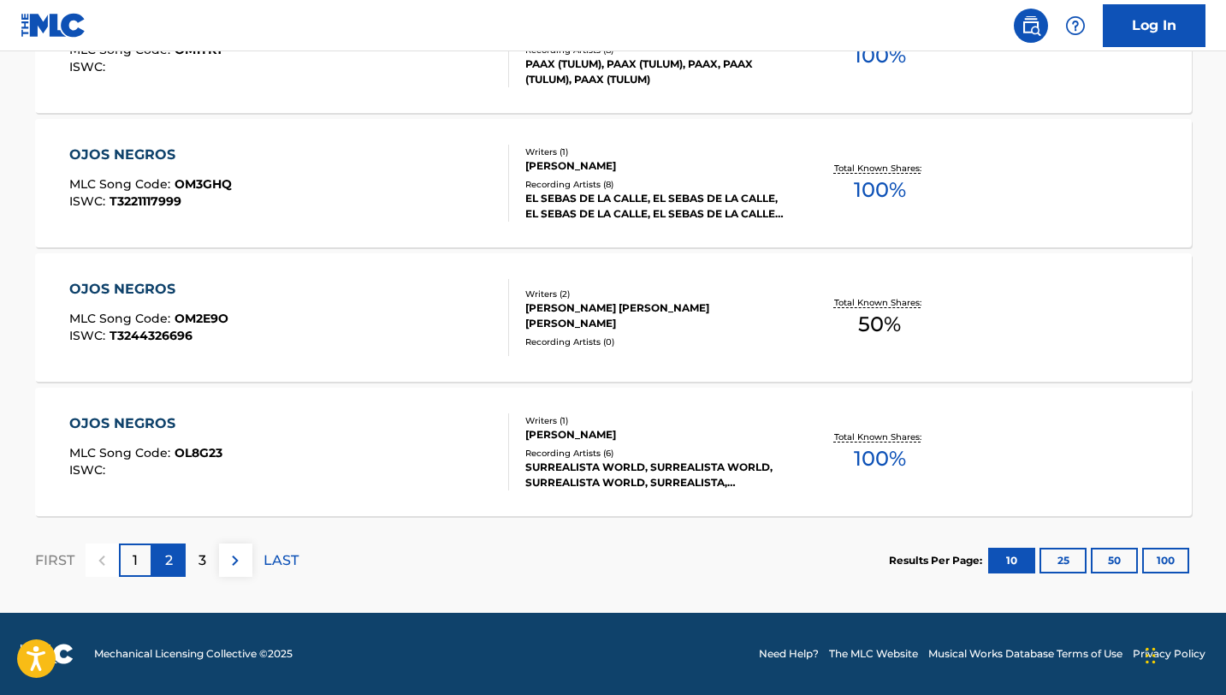
click at [163, 563] on div "2" at bounding box center [168, 559] width 33 height 33
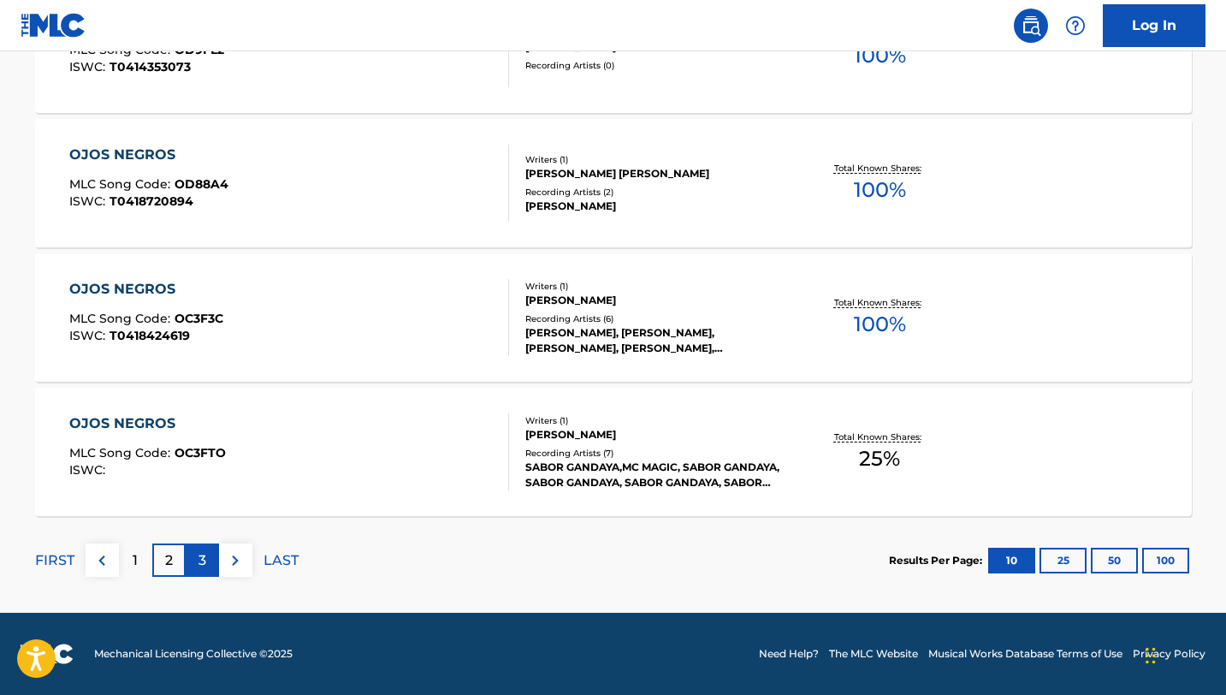
click at [202, 559] on p "3" at bounding box center [202, 560] width 8 height 21
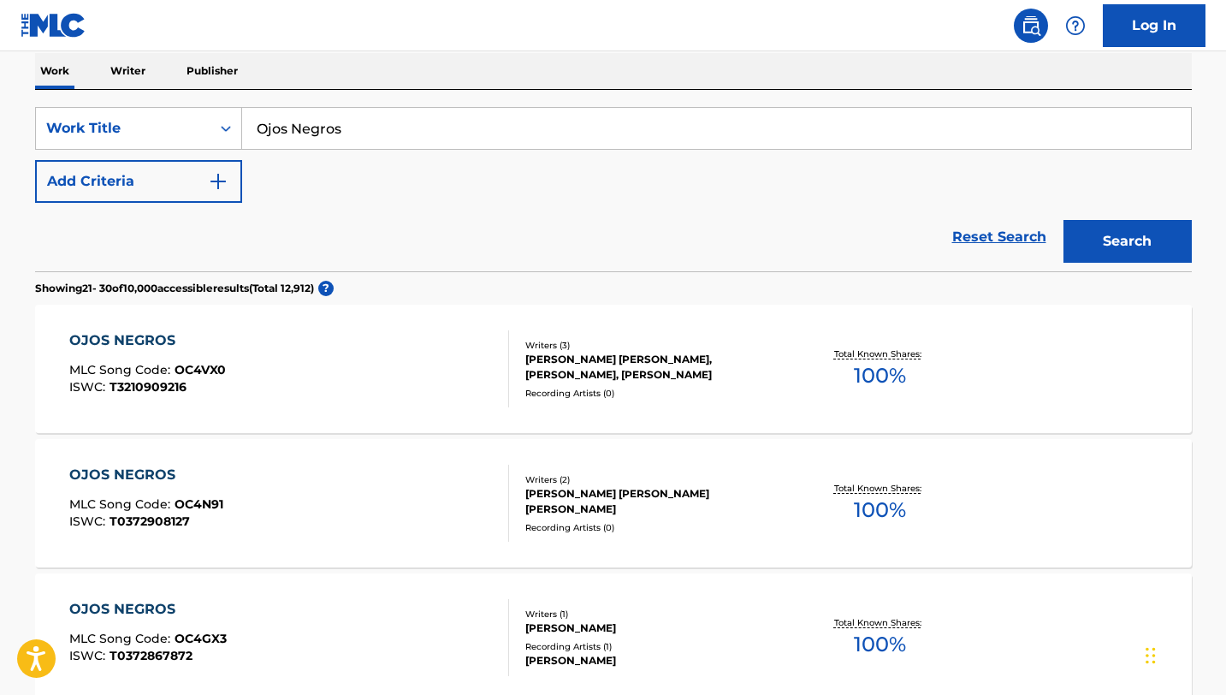
scroll to position [247, 0]
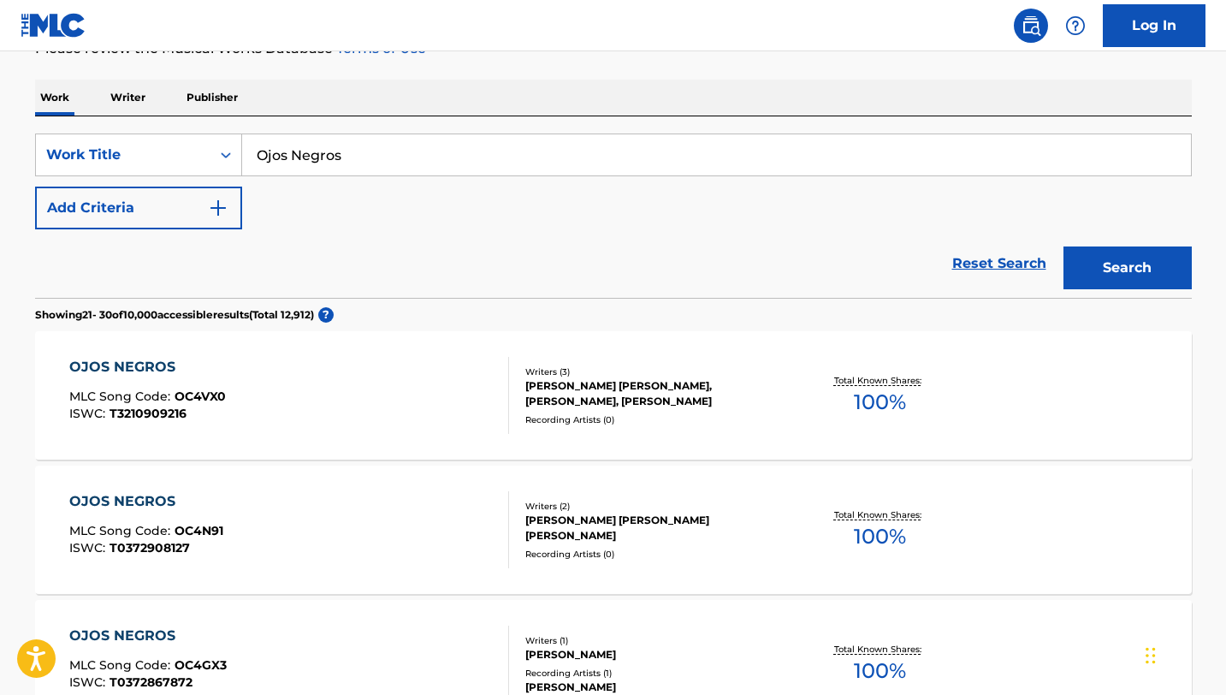
click at [447, 165] on input "Ojos Negros" at bounding box center [716, 154] width 949 height 41
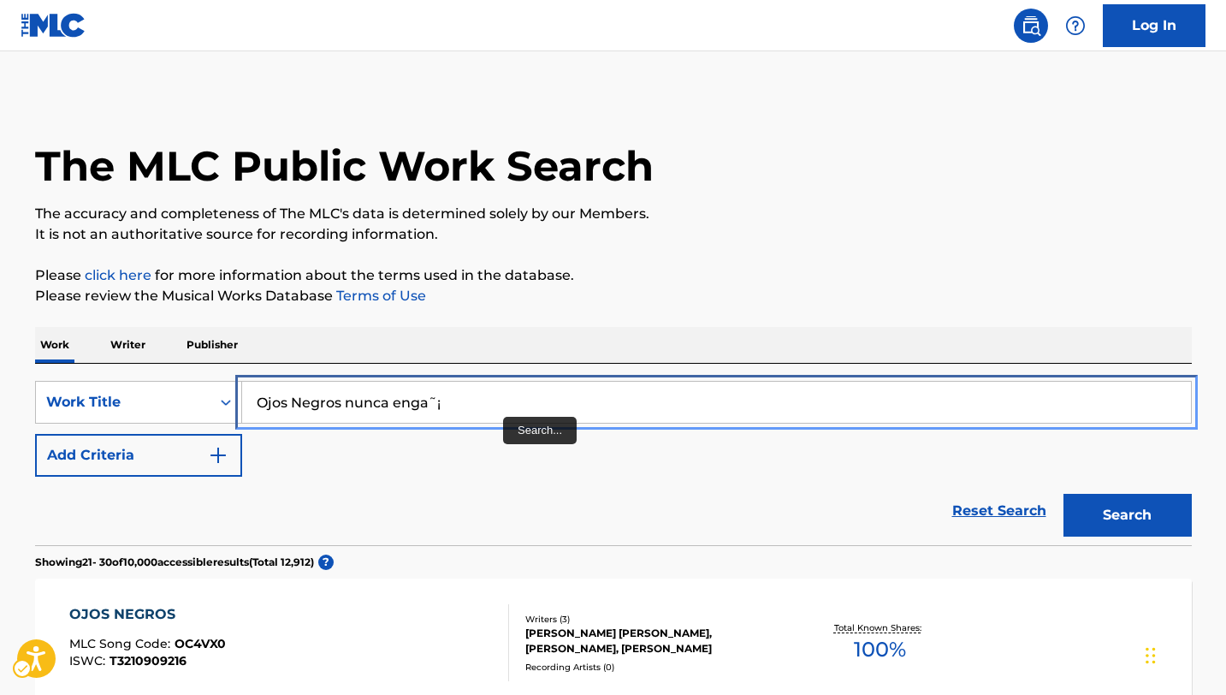
click at [468, 403] on input "Ojos Negros nunca enga˜¡" at bounding box center [716, 402] width 949 height 41
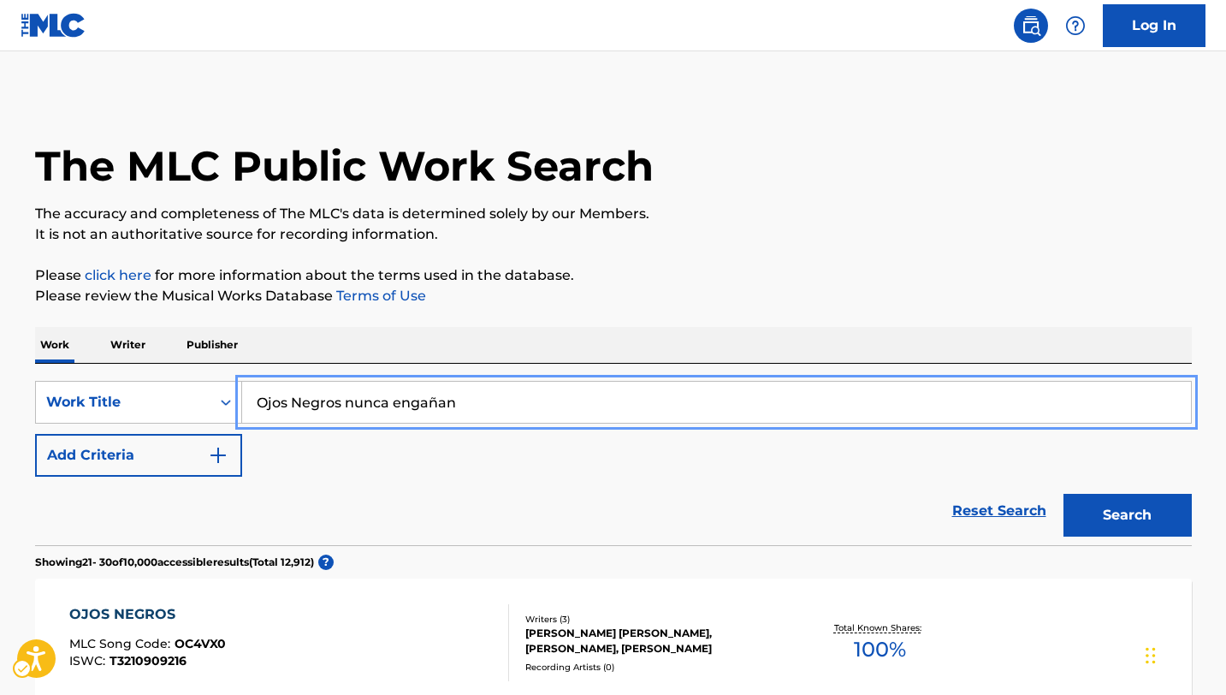
type input "Ojos Negros nunca engañan"
click at [1063, 494] on button "Search" at bounding box center [1127, 515] width 128 height 43
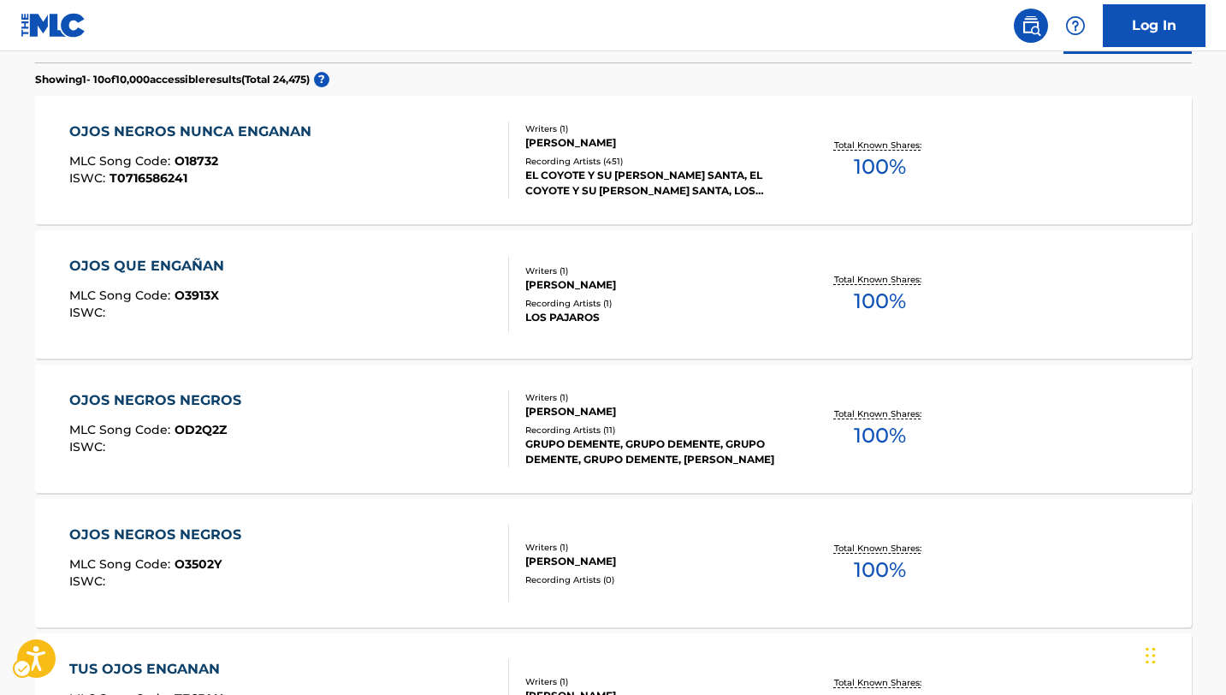
scroll to position [481, 0]
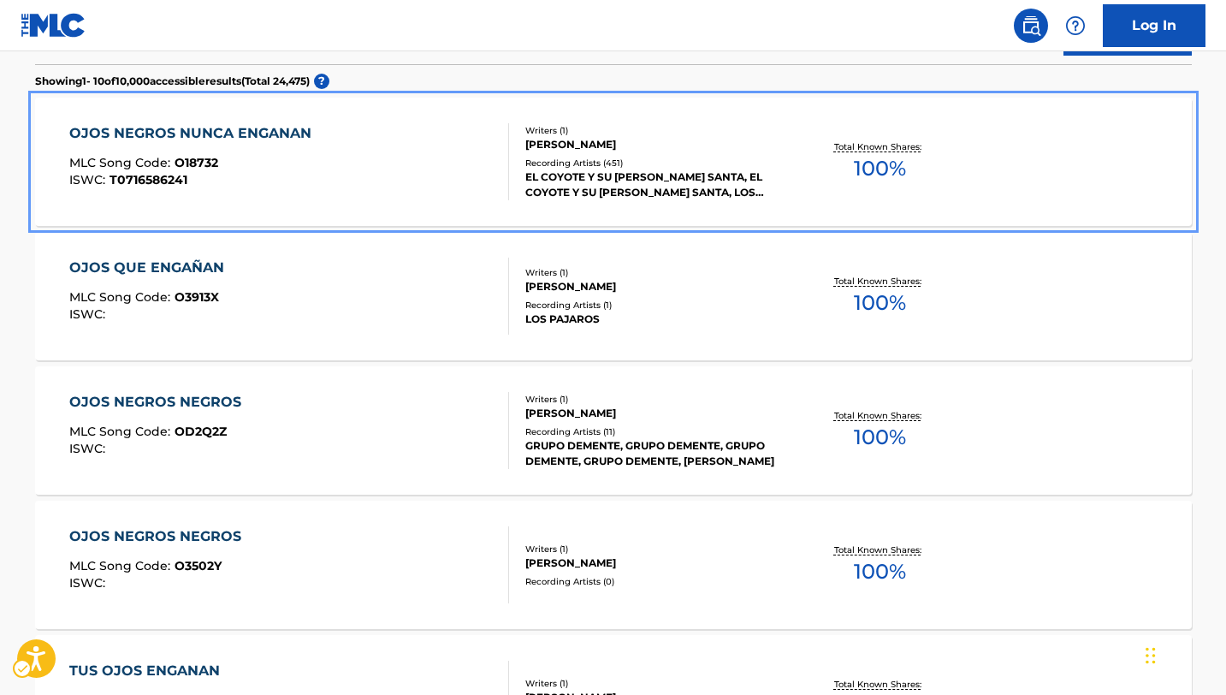
click at [615, 172] on div "EL COYOTE Y SU [PERSON_NAME] SANTA, EL COYOTE Y SU [PERSON_NAME] SANTA, LOS TIG…" at bounding box center [654, 184] width 258 height 31
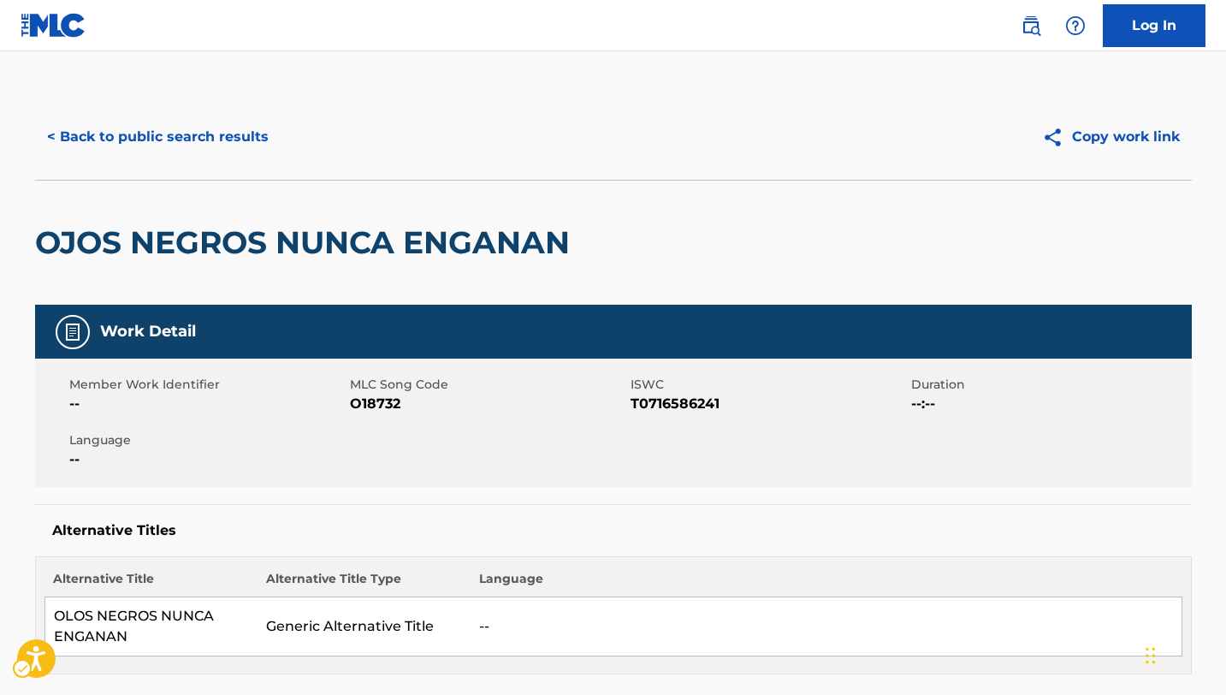
click at [383, 404] on span "MLC Song Code - O18732" at bounding box center [488, 404] width 276 height 21
copy span "O18732"
